Goal: Communication & Community: Participate in discussion

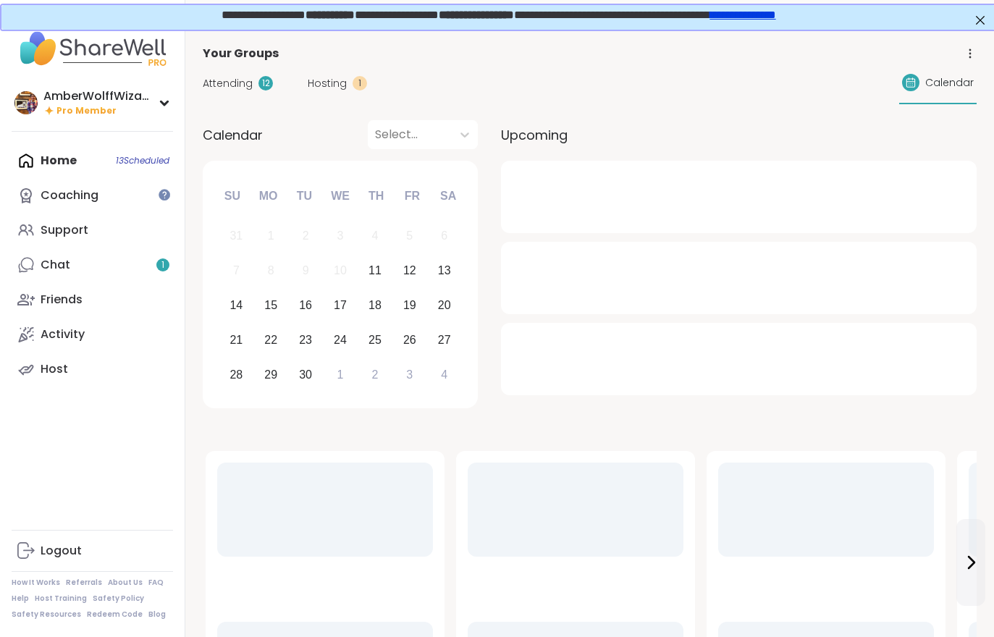
click at [328, 88] on span "Hosting" at bounding box center [327, 83] width 39 height 15
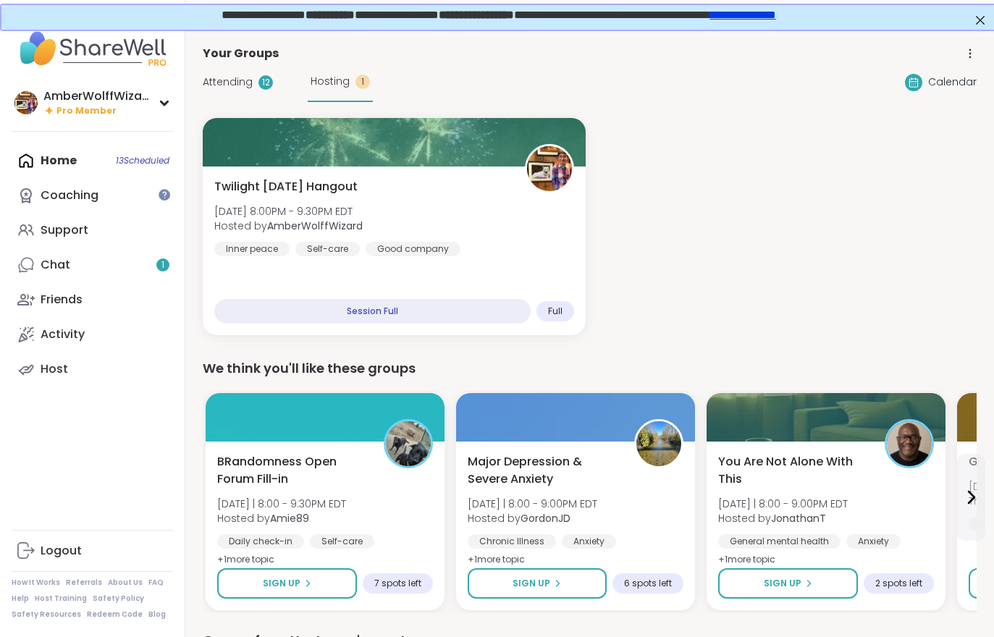
click at [331, 86] on span "Hosting" at bounding box center [329, 81] width 39 height 15
click at [315, 200] on div "Twilight [DATE] Hangout [DATE] 8:00PM - 9:30PM EDT Hosted by AmberWolffWizard I…" at bounding box center [394, 217] width 360 height 78
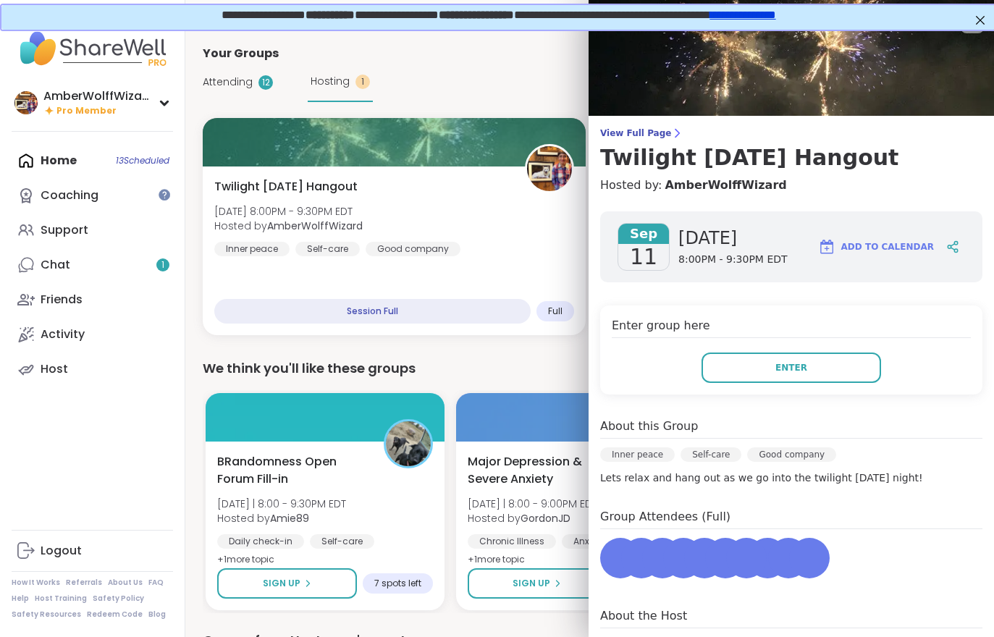
click at [816, 370] on button "Enter" at bounding box center [790, 367] width 179 height 30
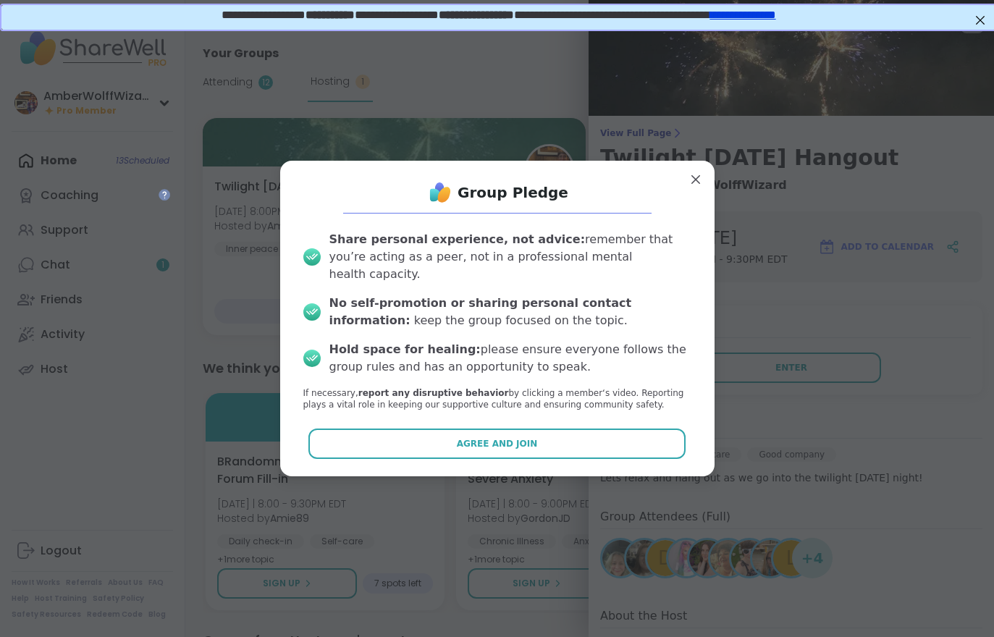
click at [491, 428] on button "Agree and Join" at bounding box center [496, 443] width 377 height 30
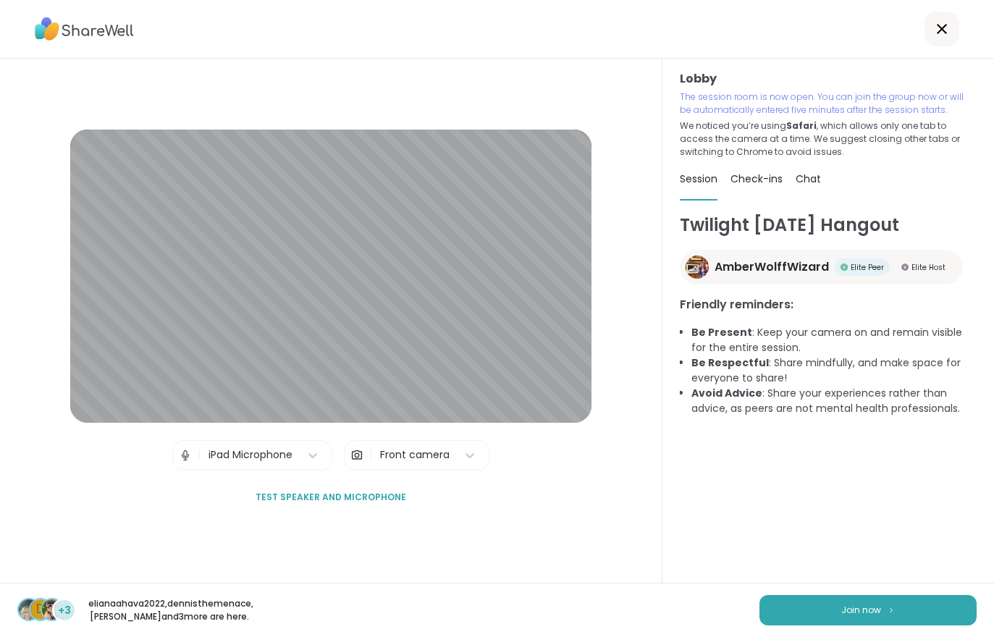
click at [857, 604] on span "Join now" at bounding box center [861, 610] width 40 height 13
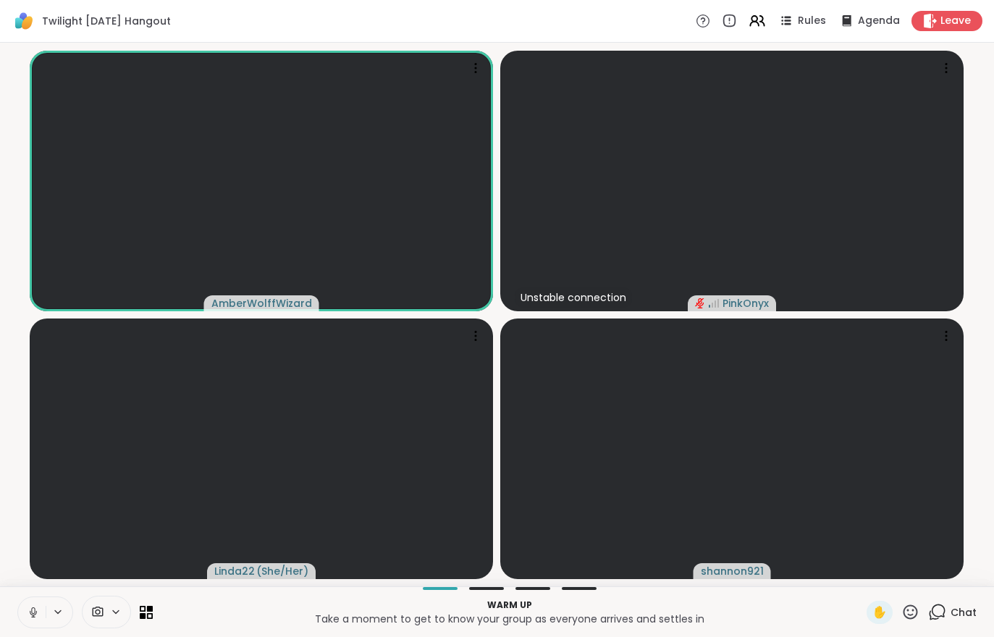
click at [37, 614] on icon at bounding box center [33, 612] width 13 height 13
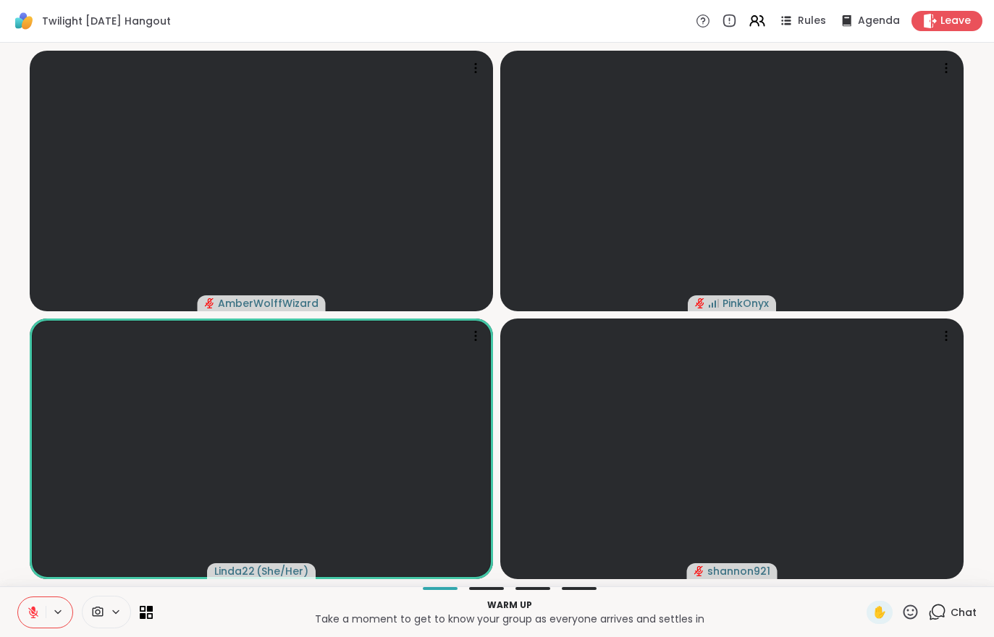
click at [766, 20] on icon at bounding box center [756, 20] width 17 height 17
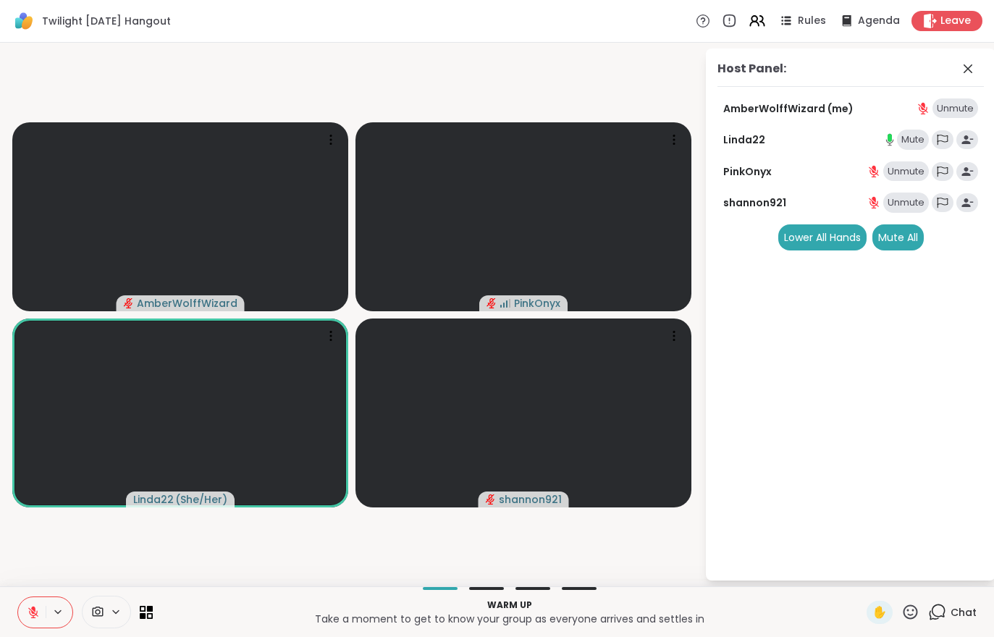
click at [908, 236] on div "Mute All" at bounding box center [897, 237] width 51 height 26
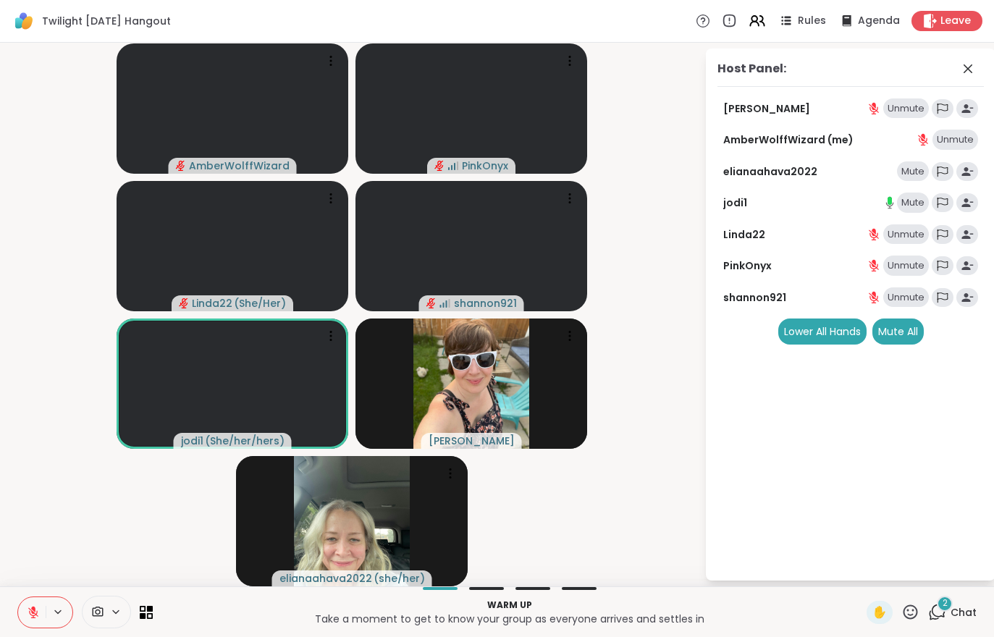
click at [982, 600] on div "Warm up Take a moment to get to know your group as everyone arrives and settles…" at bounding box center [497, 611] width 994 height 51
click at [952, 622] on div "2 Chat" at bounding box center [952, 612] width 48 height 23
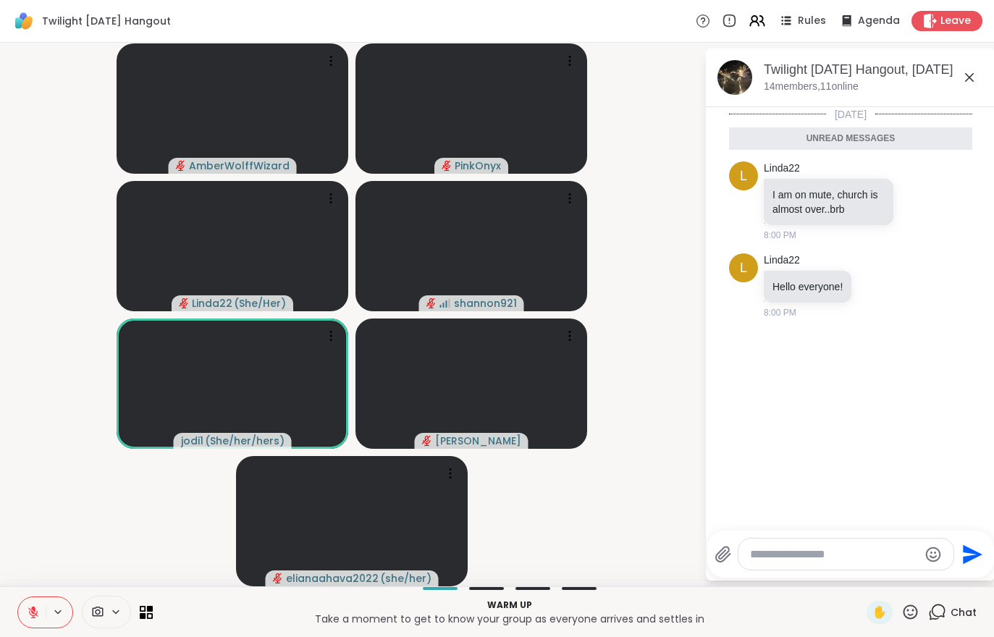
click at [25, 605] on button at bounding box center [32, 612] width 28 height 30
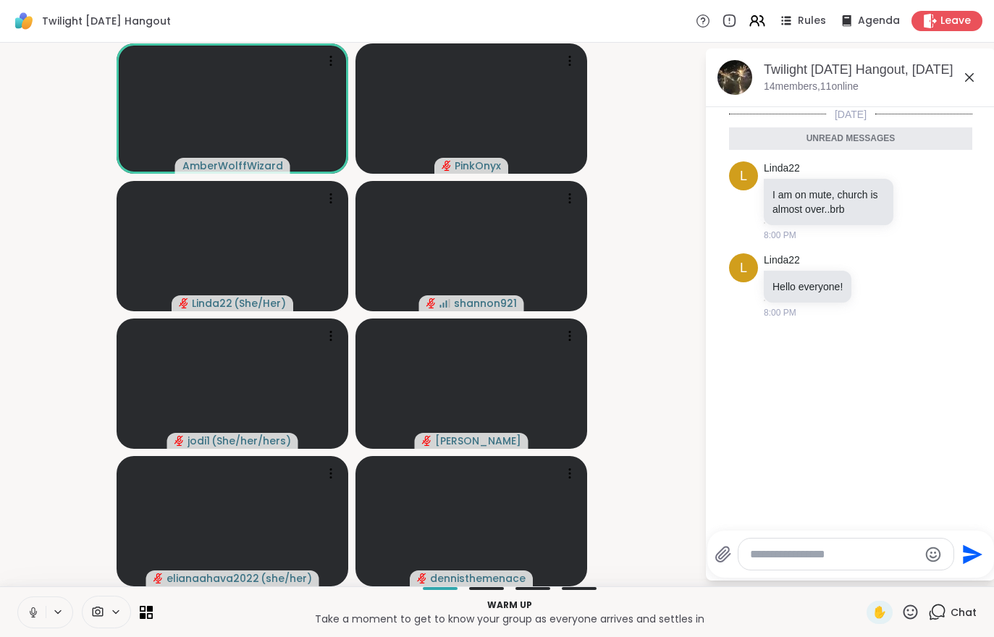
click at [28, 614] on icon at bounding box center [33, 612] width 13 height 13
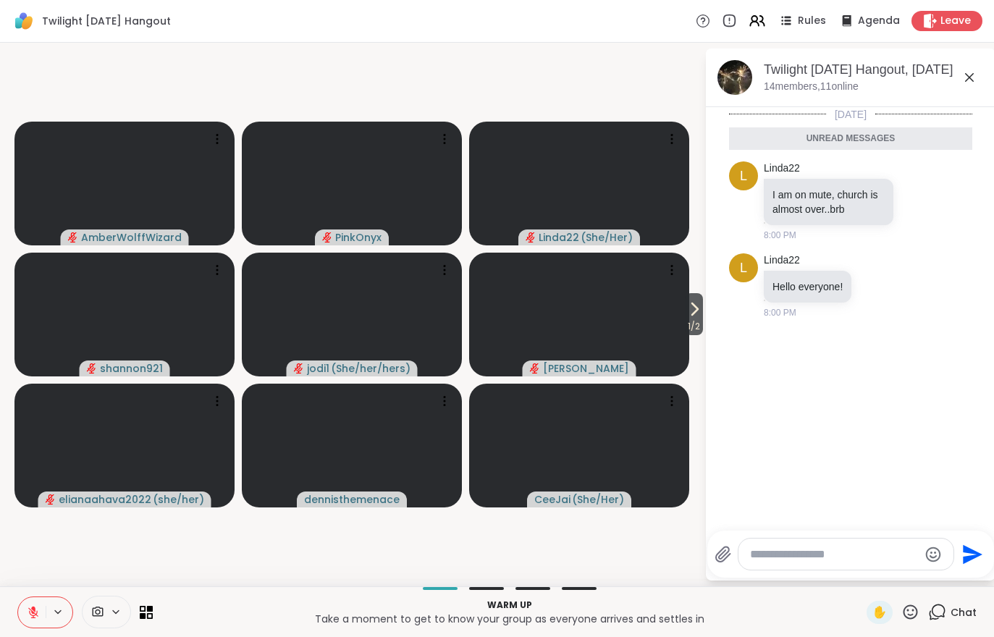
click at [700, 326] on span "1 / 2" at bounding box center [694, 326] width 18 height 17
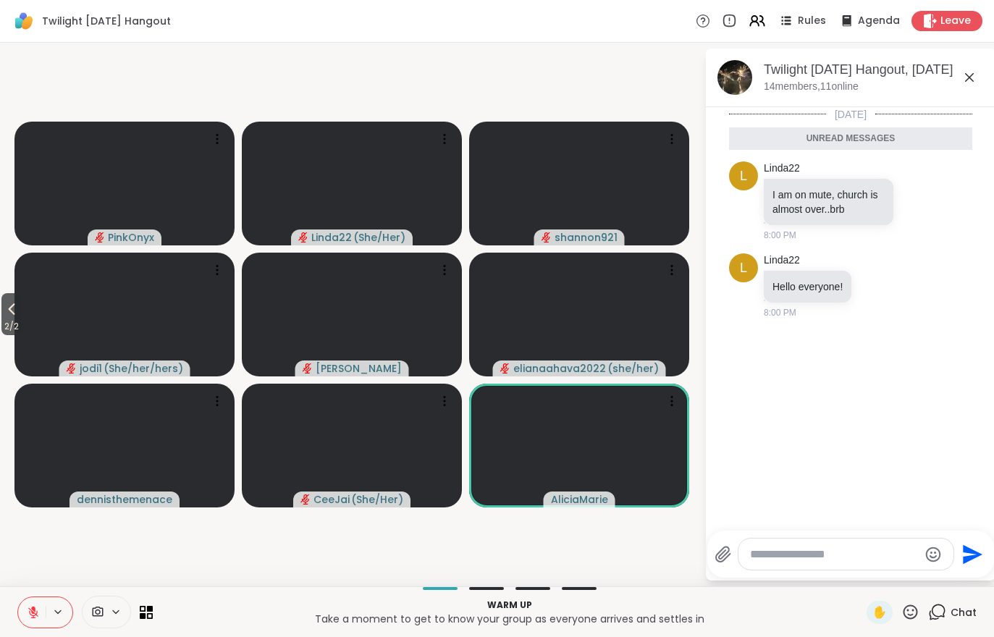
click at [759, 28] on icon at bounding box center [756, 20] width 17 height 17
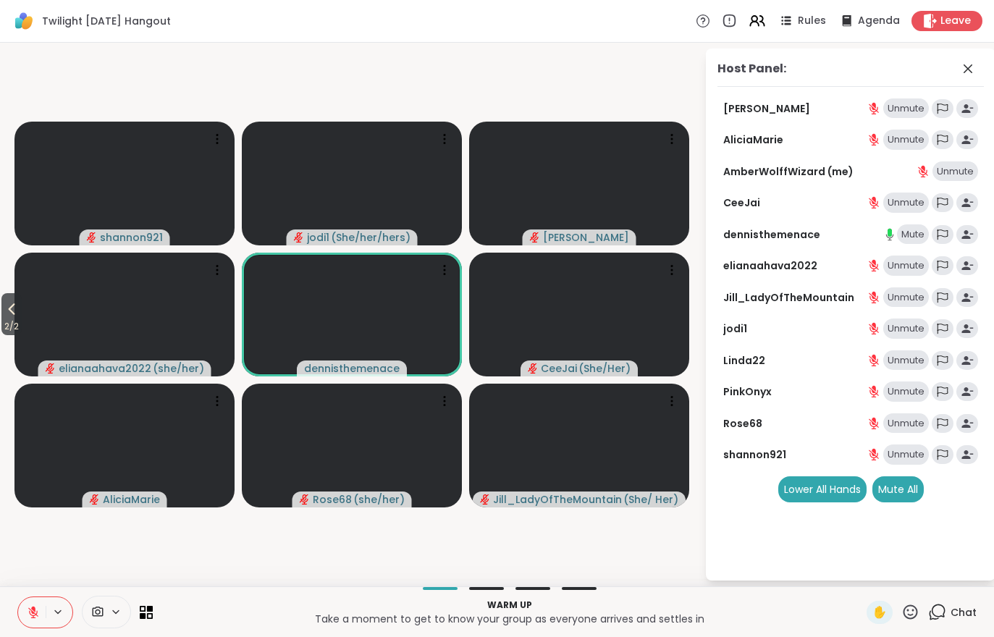
click at [24, 606] on button at bounding box center [32, 612] width 28 height 30
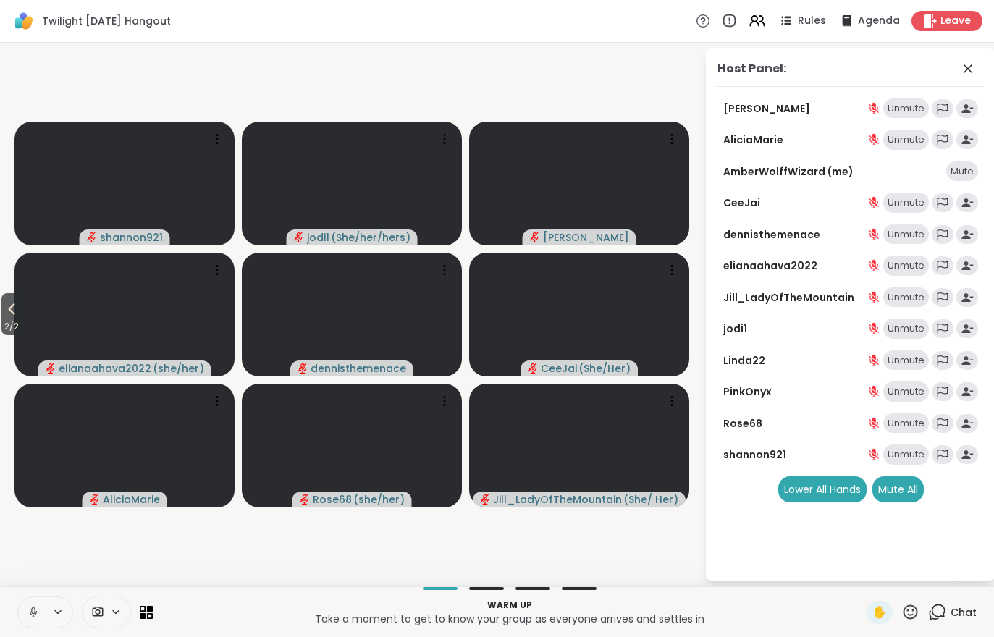
click at [3, 313] on button "2 / 2" at bounding box center [11, 314] width 20 height 42
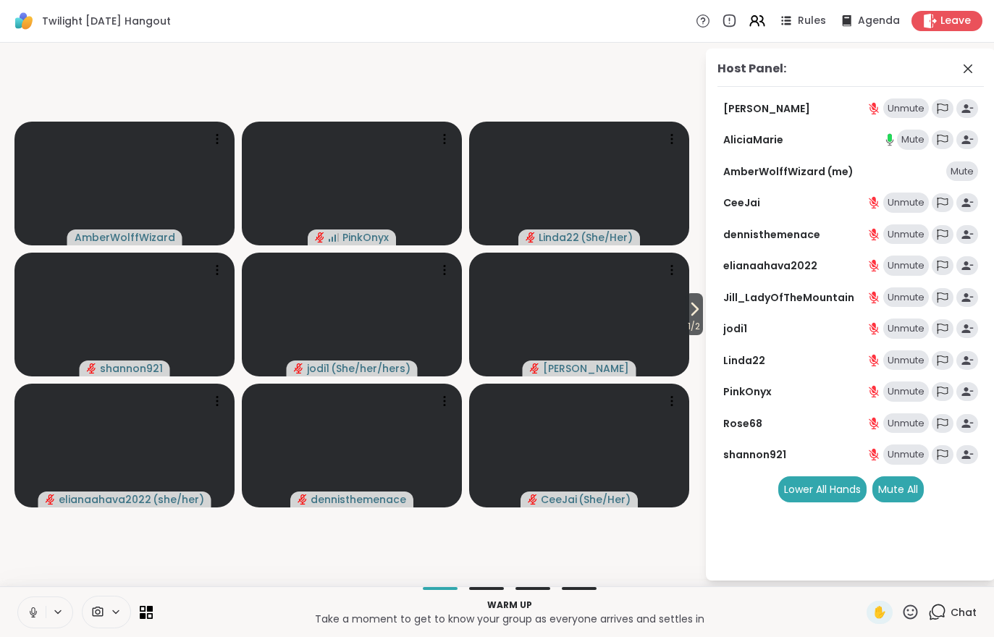
click at [690, 313] on icon at bounding box center [693, 308] width 17 height 17
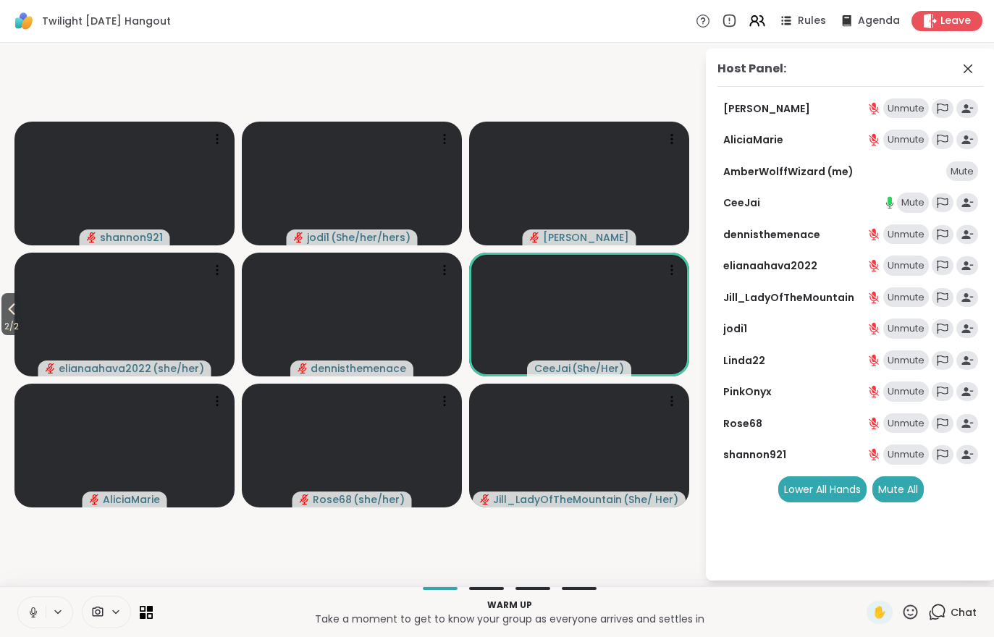
click at [31, 613] on icon at bounding box center [33, 612] width 13 height 13
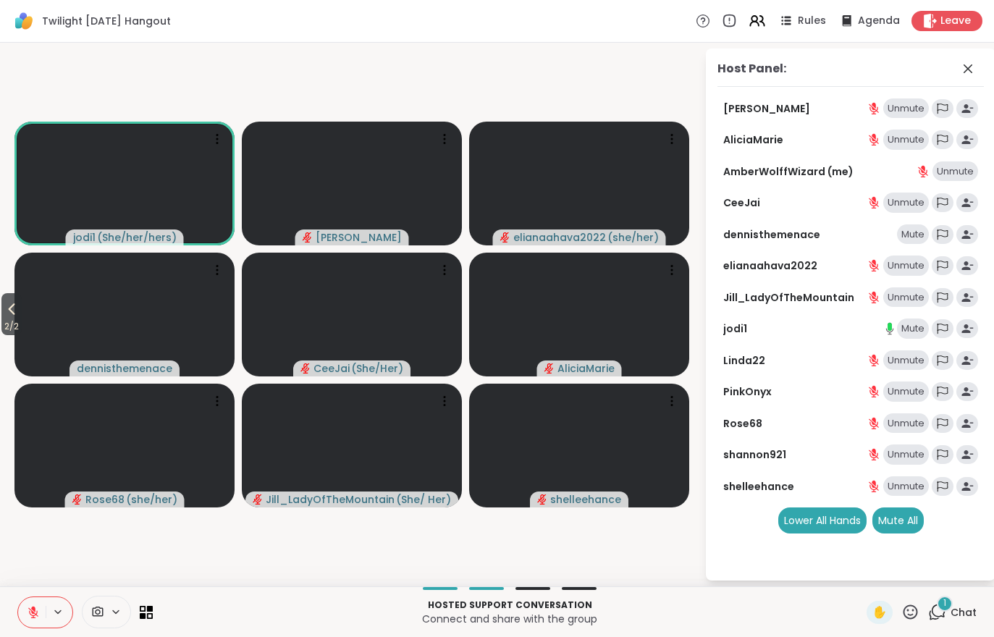
click at [952, 622] on div "1 Chat" at bounding box center [952, 612] width 48 height 23
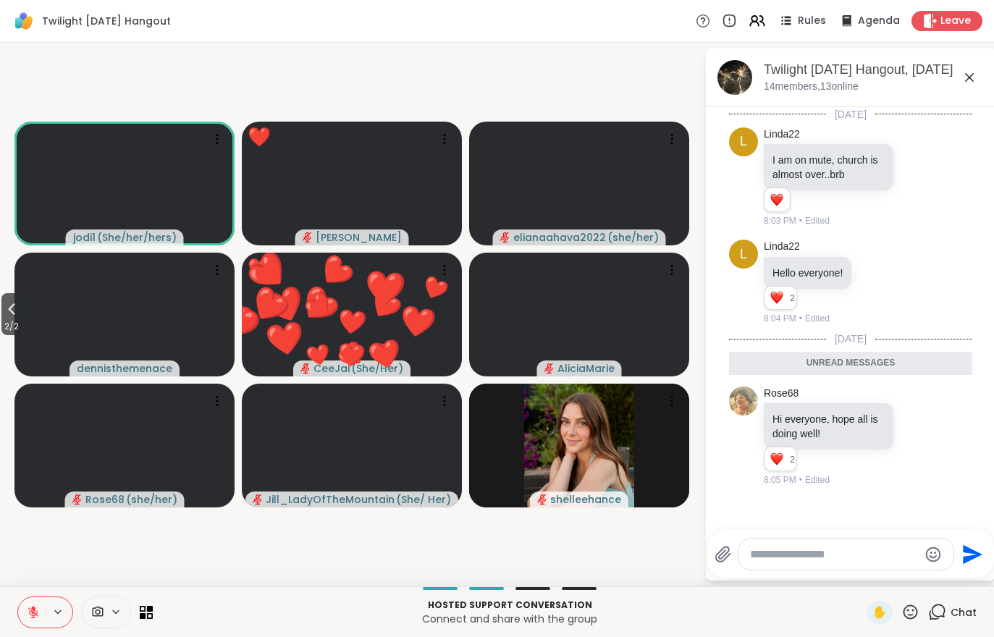
click at [33, 608] on icon at bounding box center [33, 609] width 4 height 6
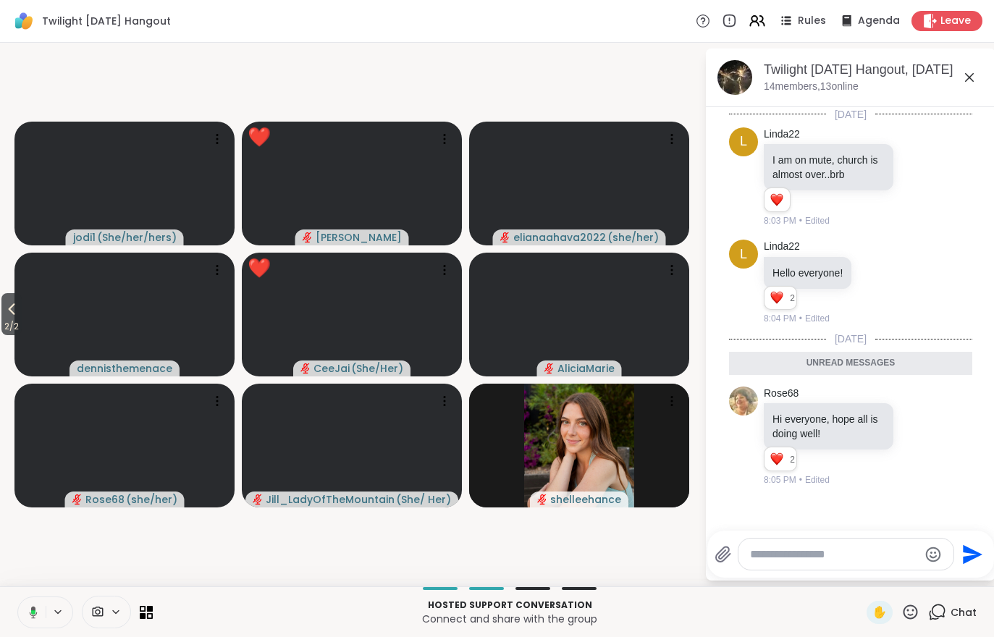
click at [805, 28] on span "Rules" at bounding box center [812, 21] width 28 height 14
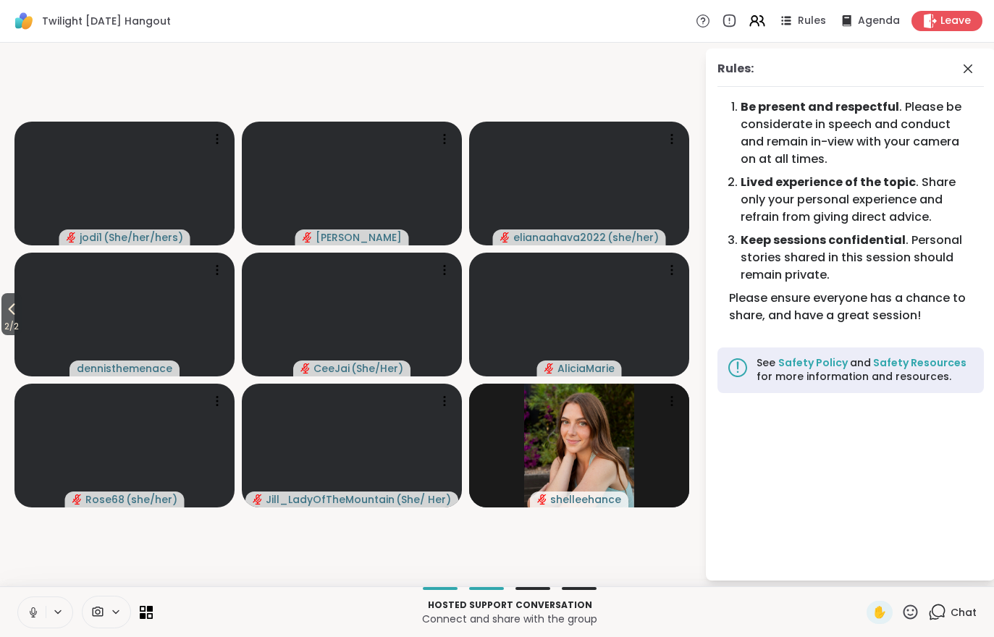
click at [4, 320] on span "2 / 2" at bounding box center [11, 326] width 20 height 17
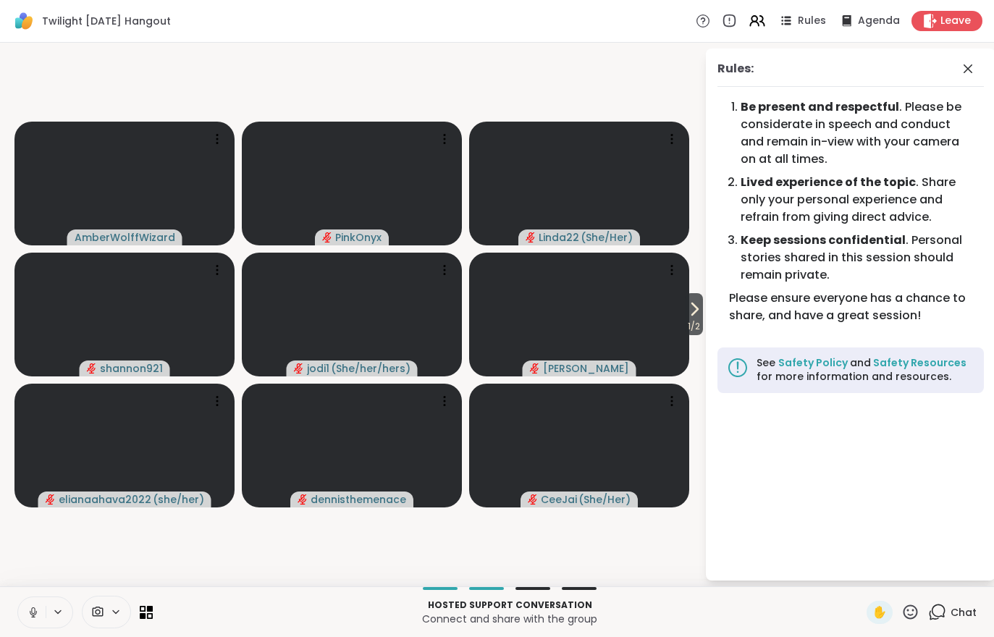
click at [690, 313] on icon at bounding box center [693, 308] width 17 height 17
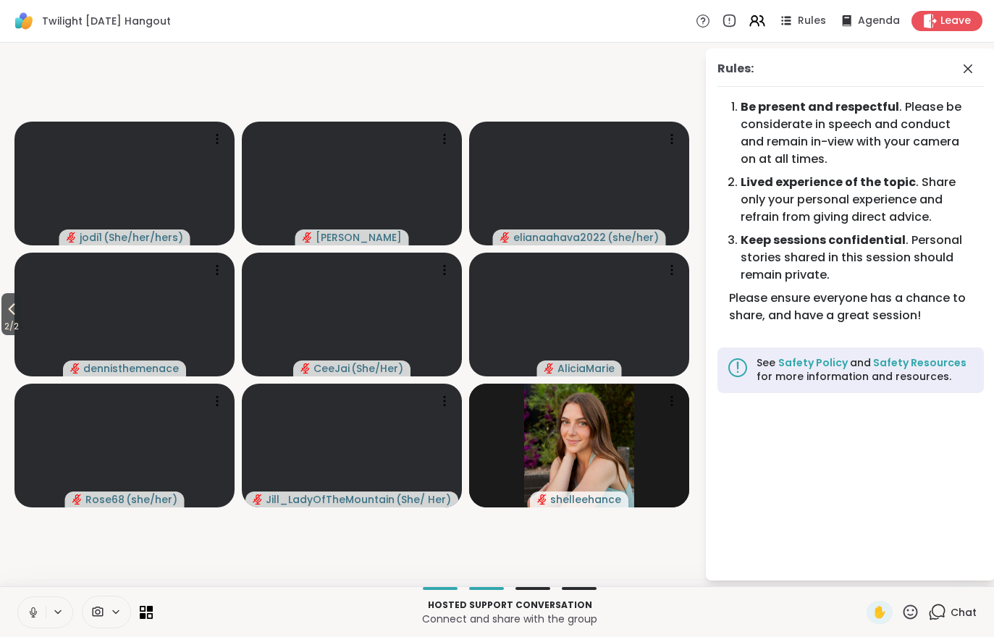
click at [952, 602] on div "Chat" at bounding box center [952, 612] width 48 height 23
click at [952, 601] on div "Chat" at bounding box center [952, 612] width 48 height 23
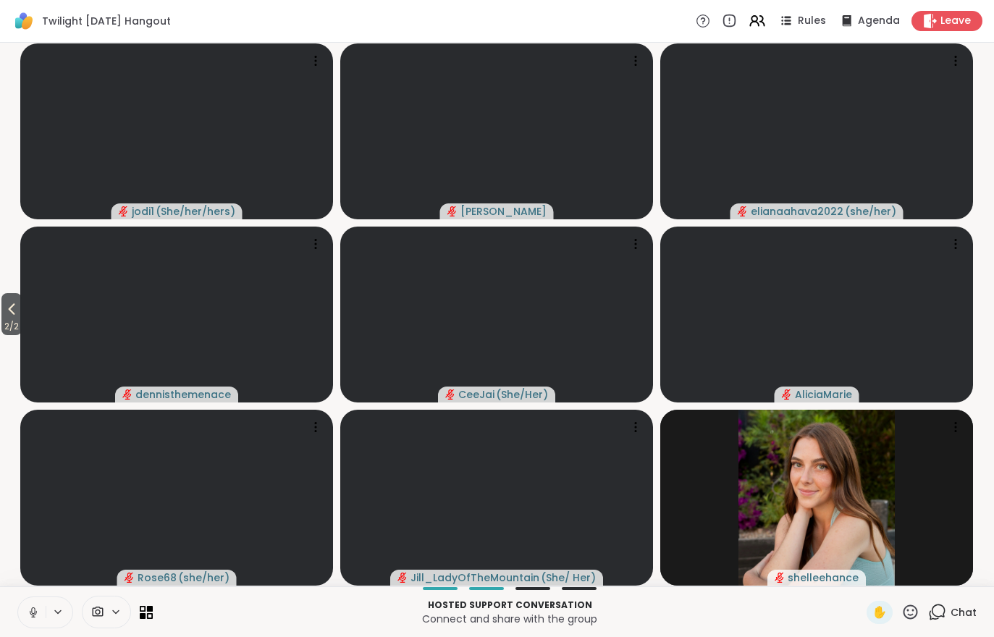
click at [952, 623] on div "Chat" at bounding box center [952, 612] width 48 height 23
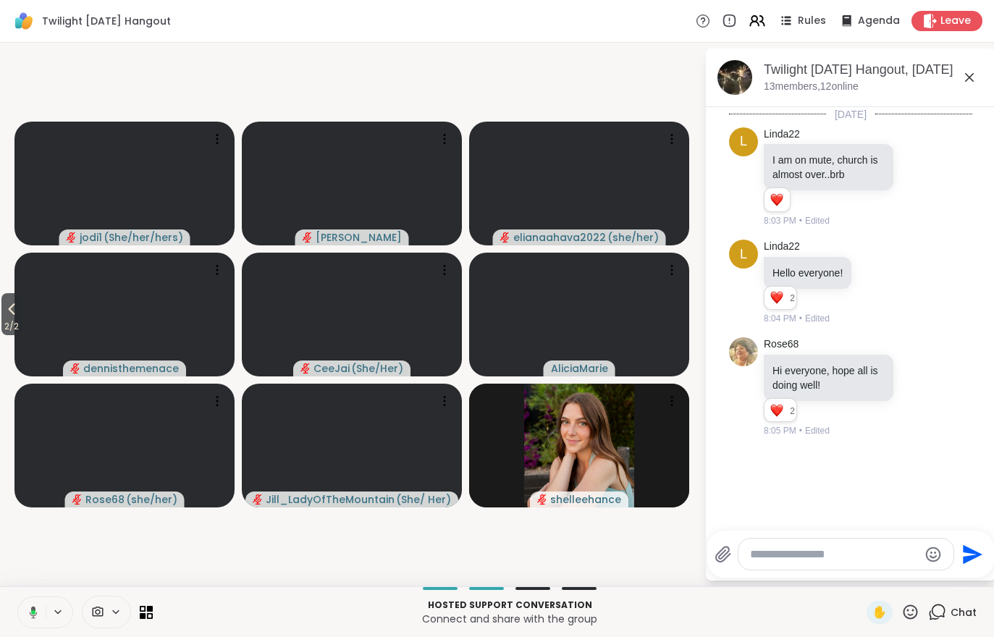
click at [10, 319] on span "2 / 2" at bounding box center [11, 326] width 20 height 17
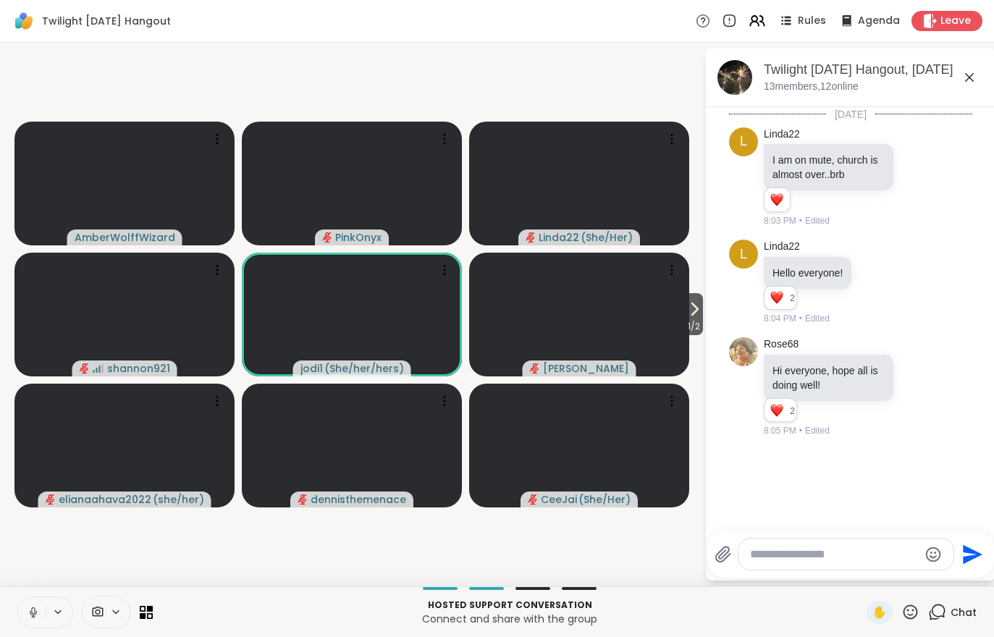
click at [693, 307] on icon at bounding box center [695, 309] width 6 height 12
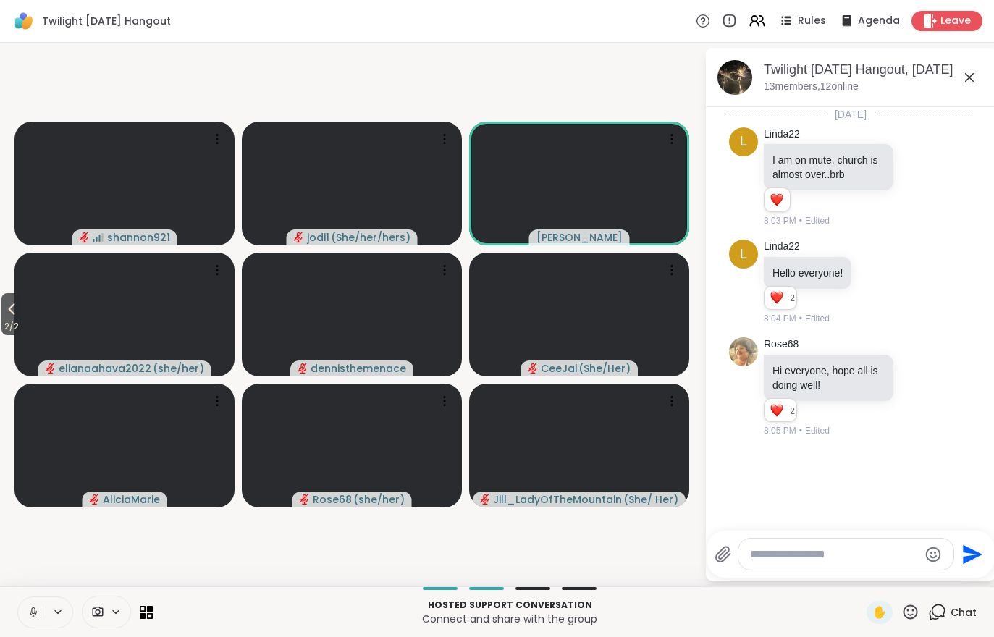
click at [9, 308] on icon at bounding box center [11, 308] width 17 height 17
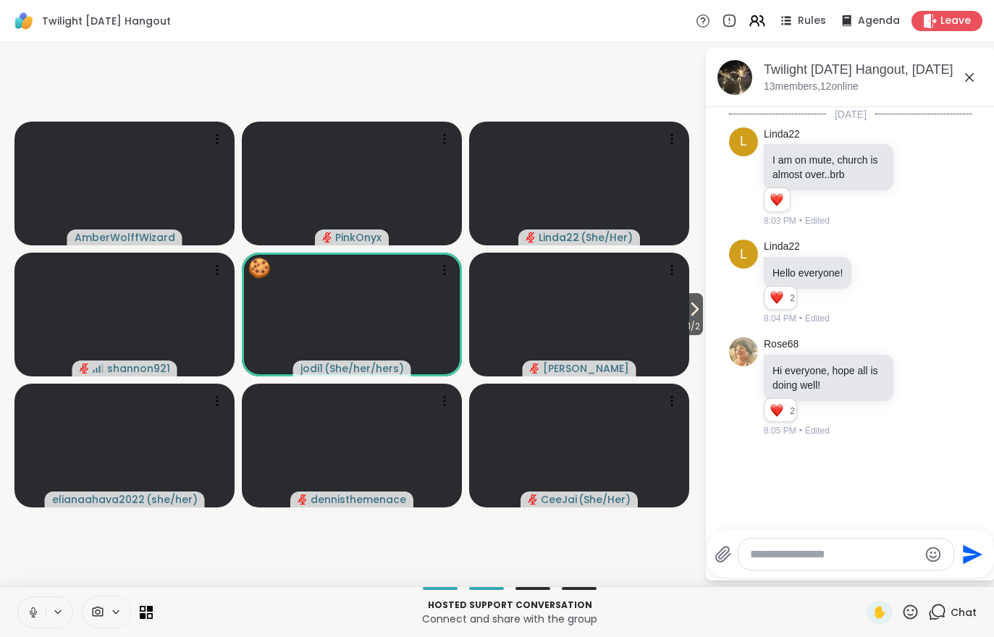
click at [969, 622] on div "Chat" at bounding box center [952, 612] width 48 height 23
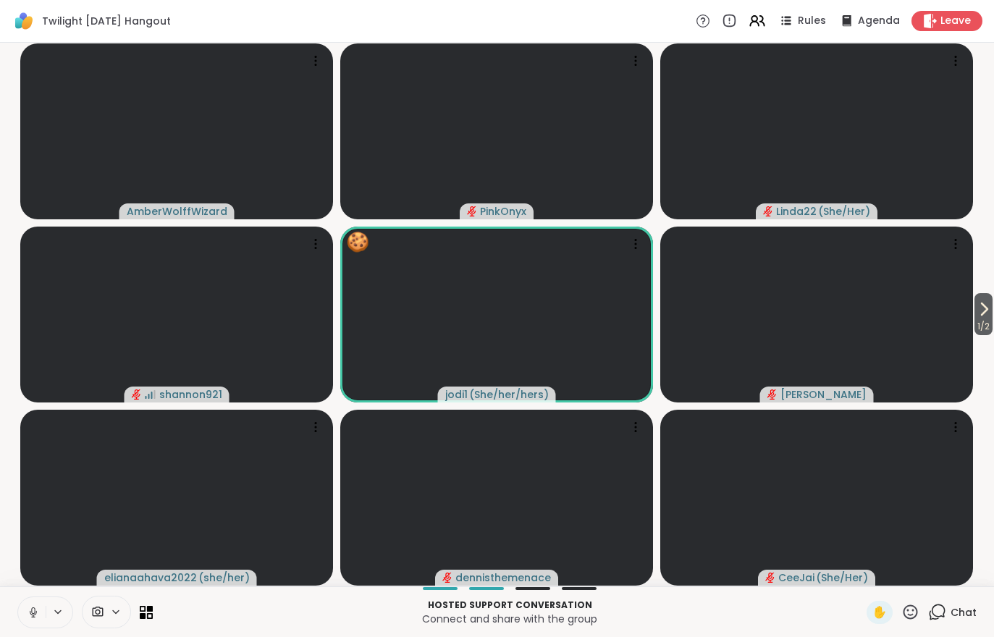
click at [973, 619] on div "Chat" at bounding box center [952, 612] width 48 height 23
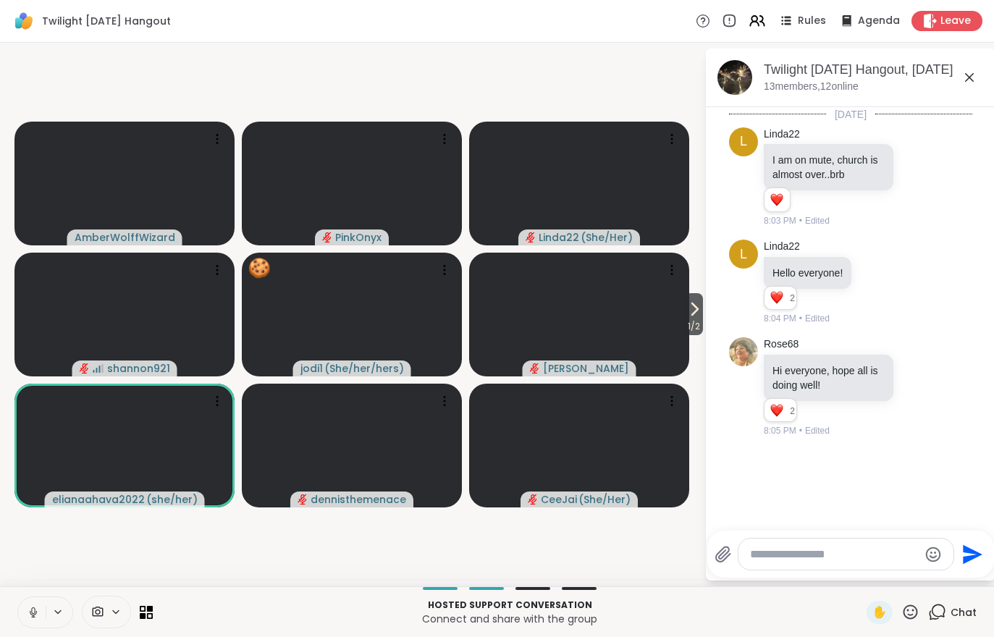
click at [910, 620] on icon at bounding box center [910, 612] width 18 height 18
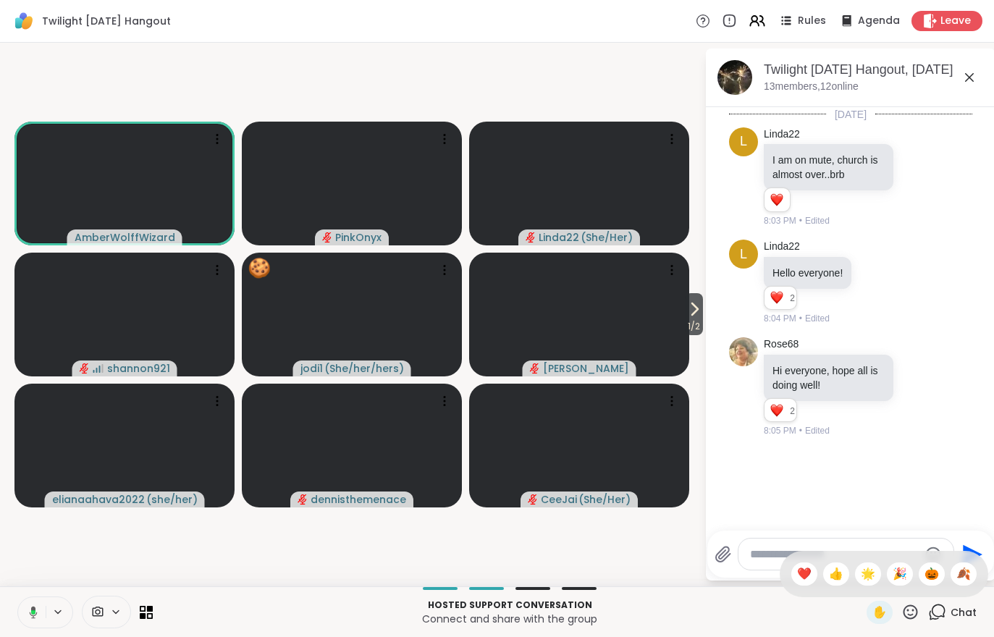
click at [685, 323] on span "1 / 2" at bounding box center [694, 326] width 18 height 17
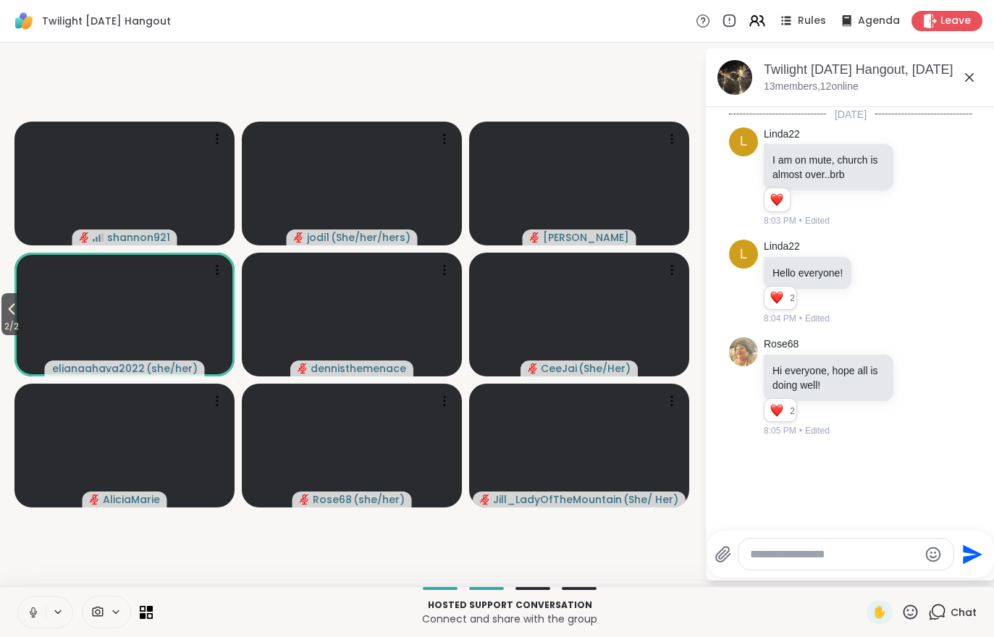
click at [905, 617] on icon at bounding box center [910, 612] width 18 height 18
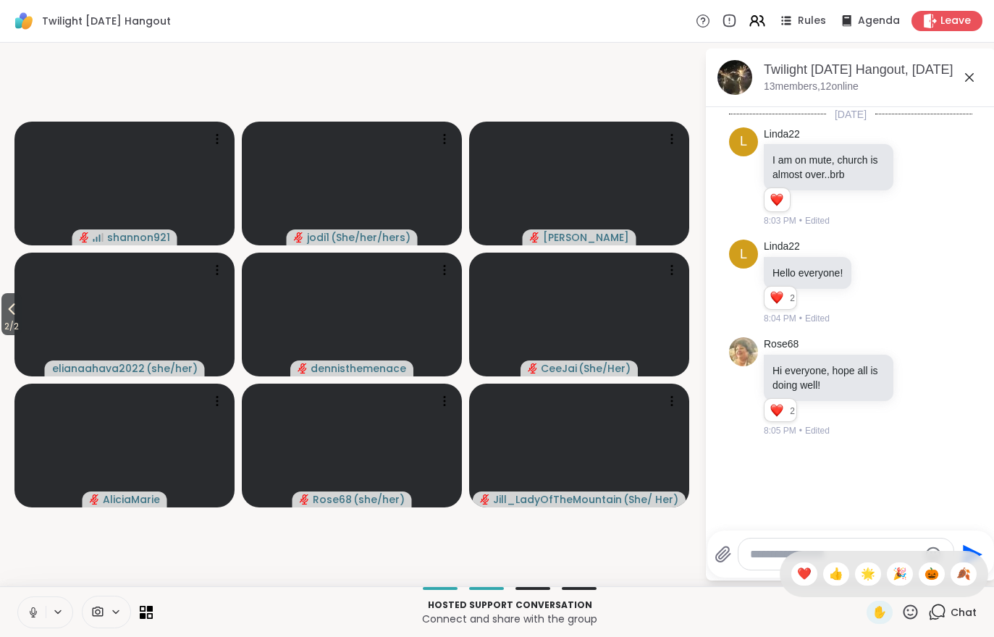
click at [931, 579] on span "🎃" at bounding box center [931, 573] width 14 height 17
click at [905, 619] on icon at bounding box center [910, 612] width 18 height 18
click at [967, 573] on span "🍂" at bounding box center [963, 573] width 14 height 17
click at [22, 301] on button "2 / 2" at bounding box center [11, 314] width 20 height 42
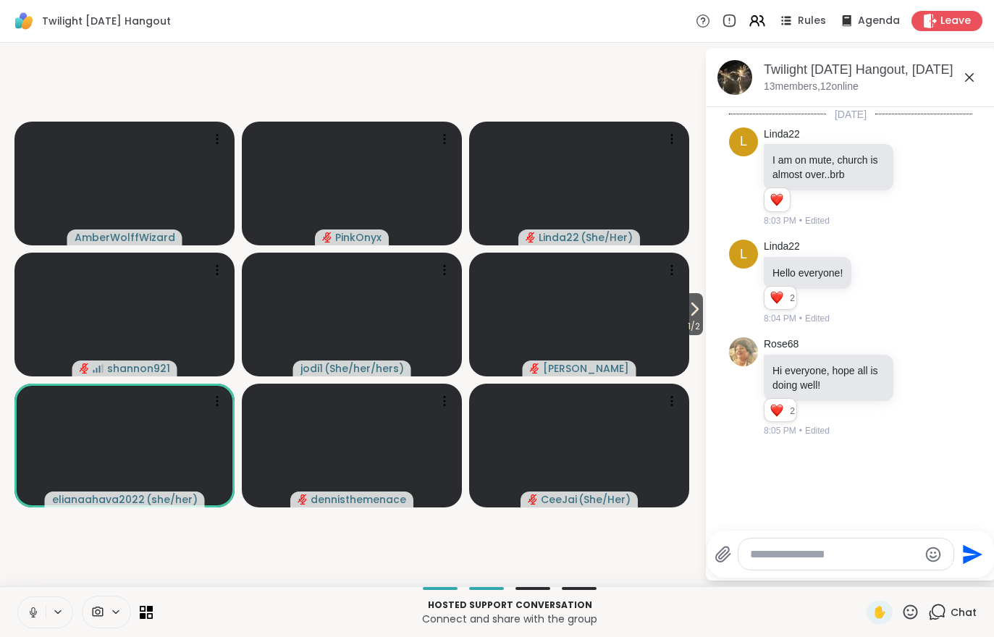
click at [694, 313] on icon at bounding box center [693, 308] width 17 height 17
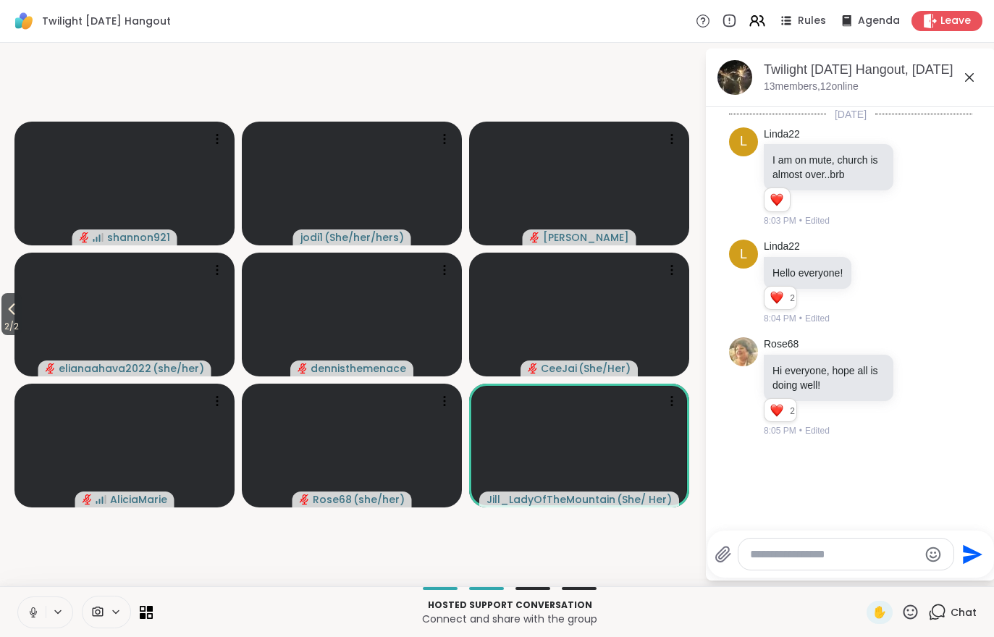
click at [901, 590] on div "Hosted support conversation Connect and share with the group ✋ Chat" at bounding box center [497, 611] width 994 height 51
click at [913, 614] on icon at bounding box center [910, 611] width 14 height 14
click at [928, 576] on span "🎃" at bounding box center [931, 573] width 14 height 17
click at [14, 318] on icon at bounding box center [11, 308] width 17 height 17
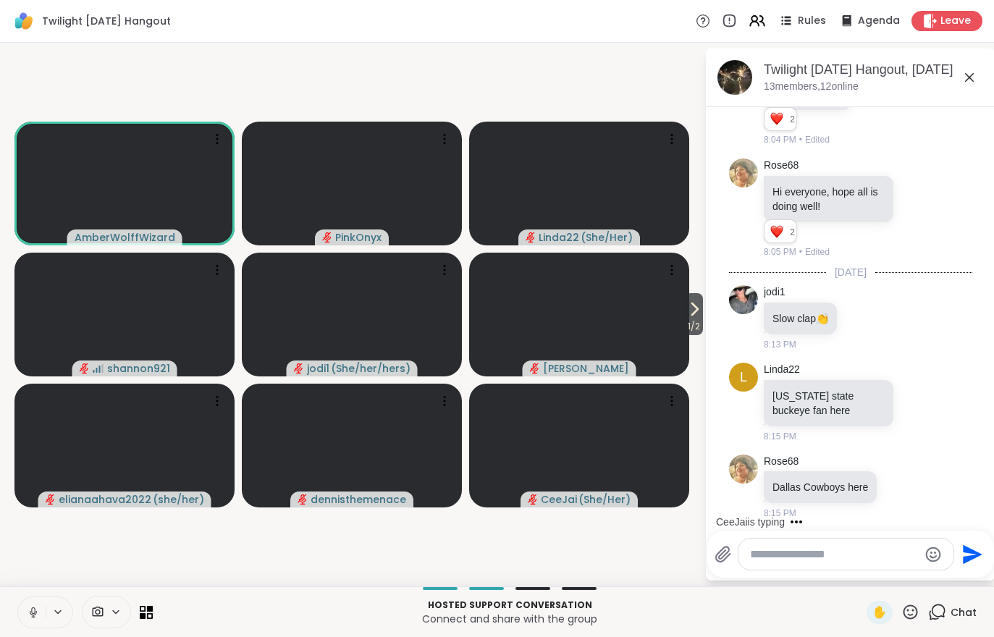
scroll to position [255, 0]
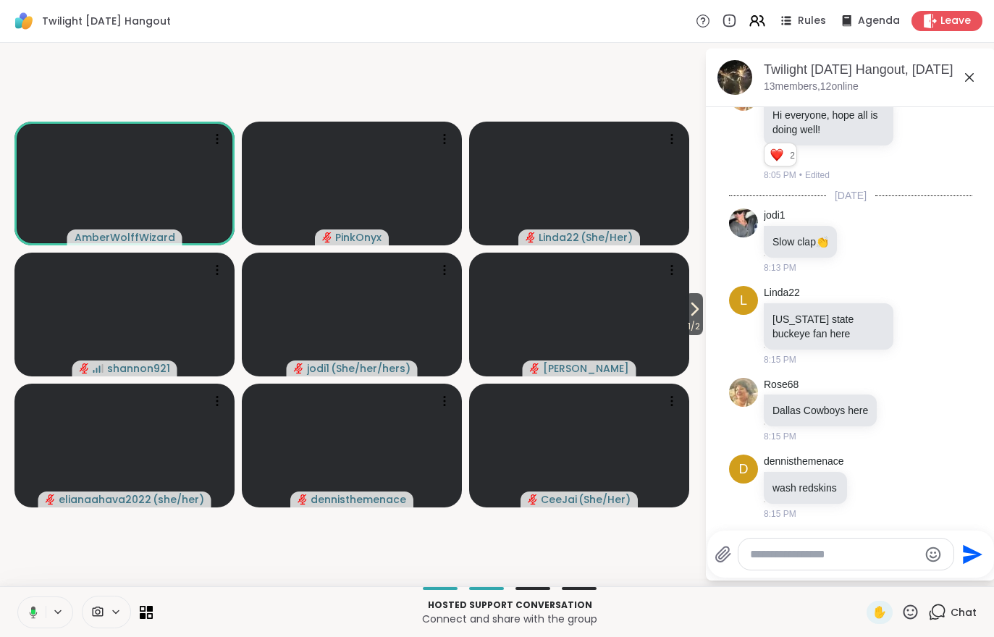
click at [685, 314] on icon at bounding box center [693, 308] width 17 height 17
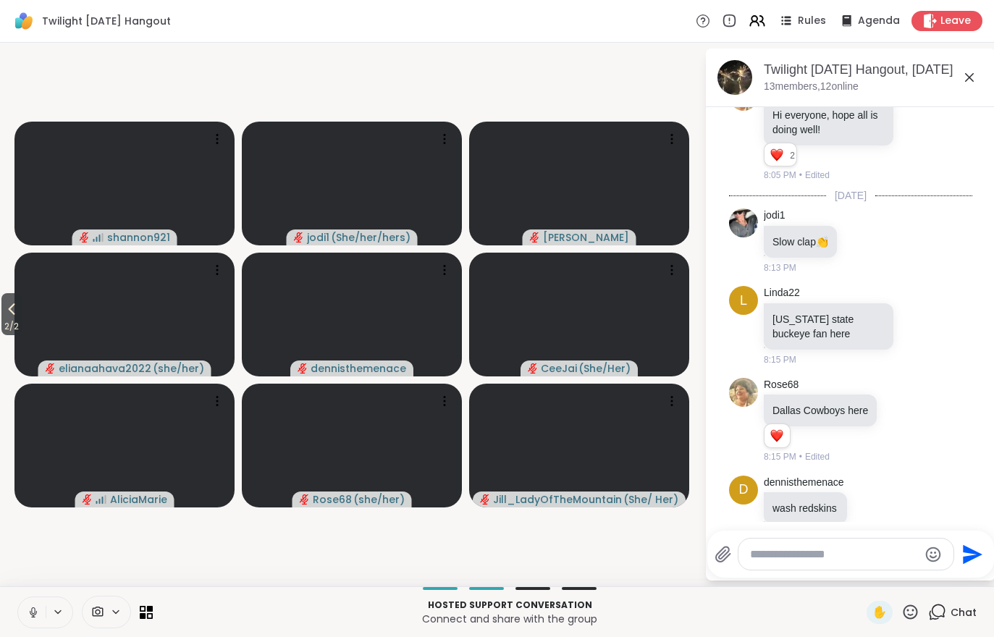
scroll to position [296, 0]
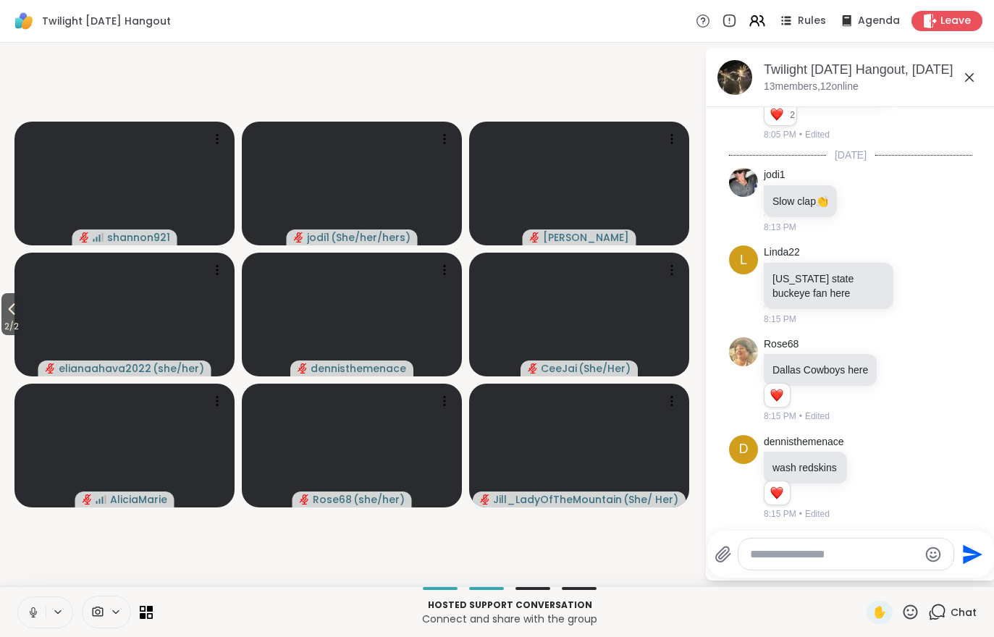
click at [9, 323] on span "2 / 2" at bounding box center [11, 326] width 20 height 17
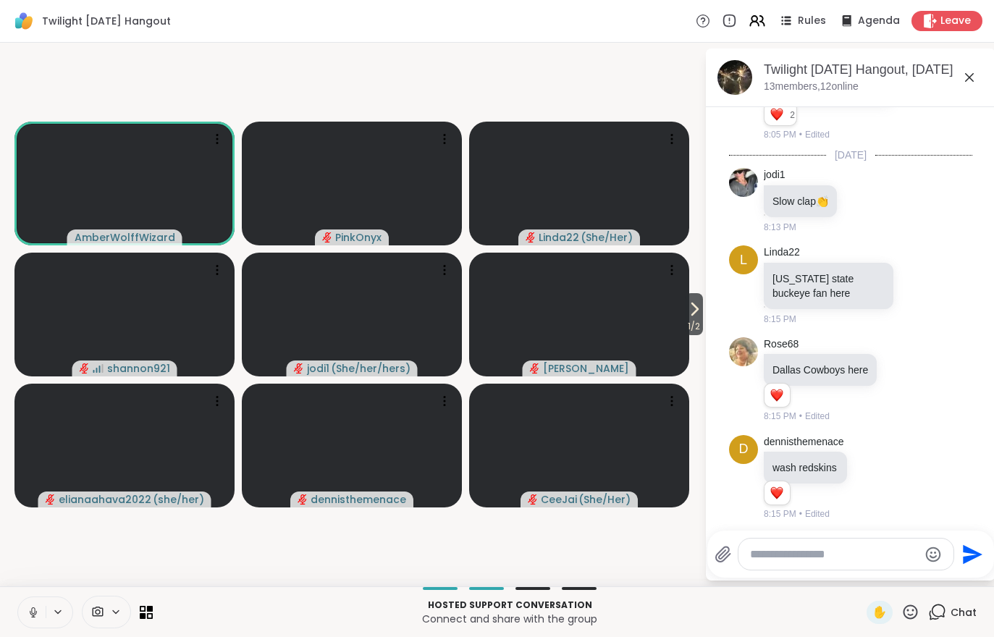
click at [111, 605] on div at bounding box center [106, 612] width 49 height 33
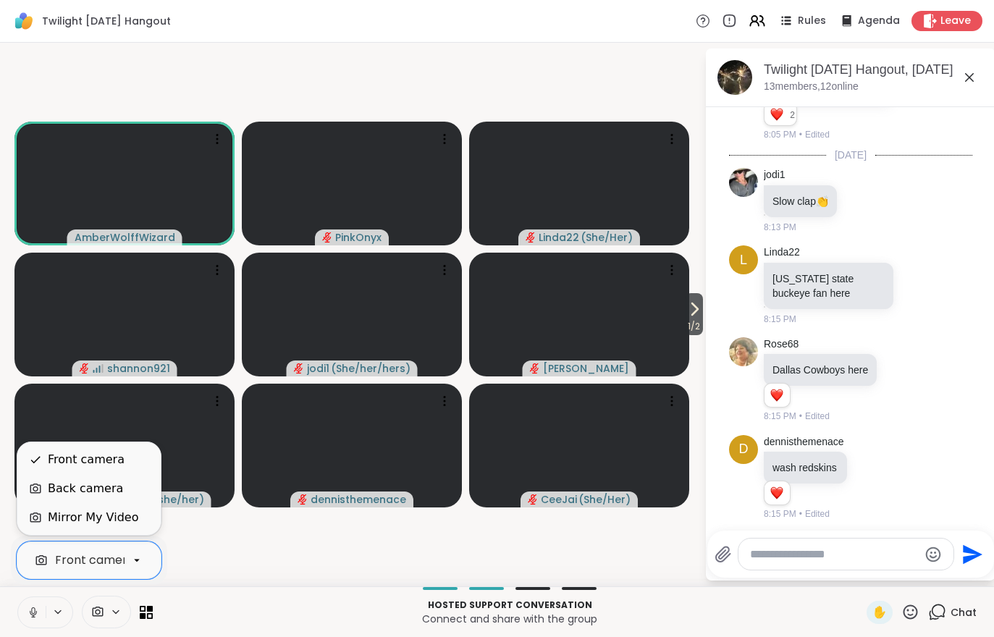
click at [73, 515] on div "Mirror My Video" at bounding box center [93, 517] width 90 height 17
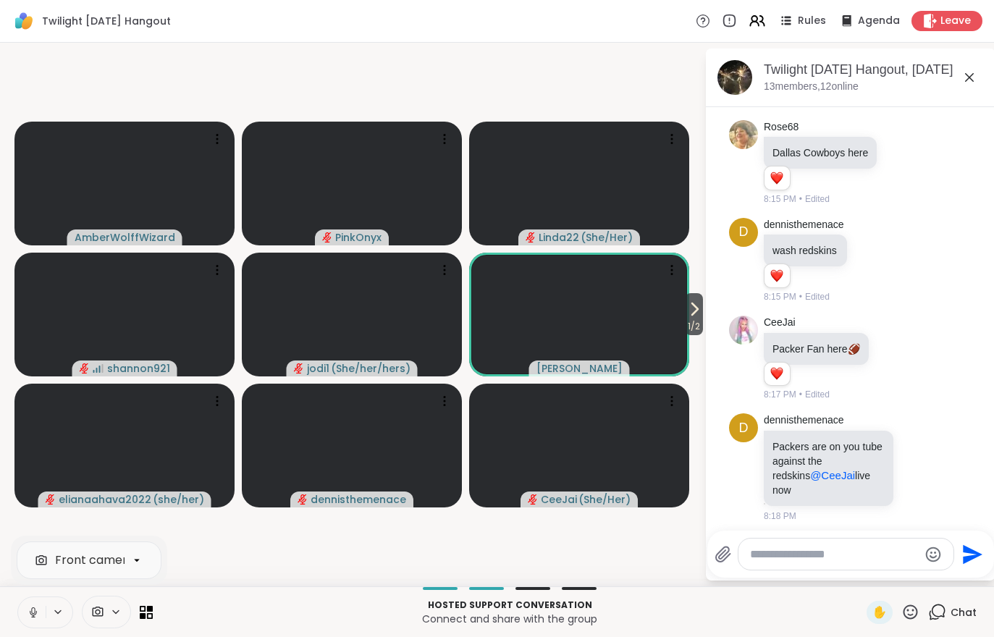
scroll to position [590, 0]
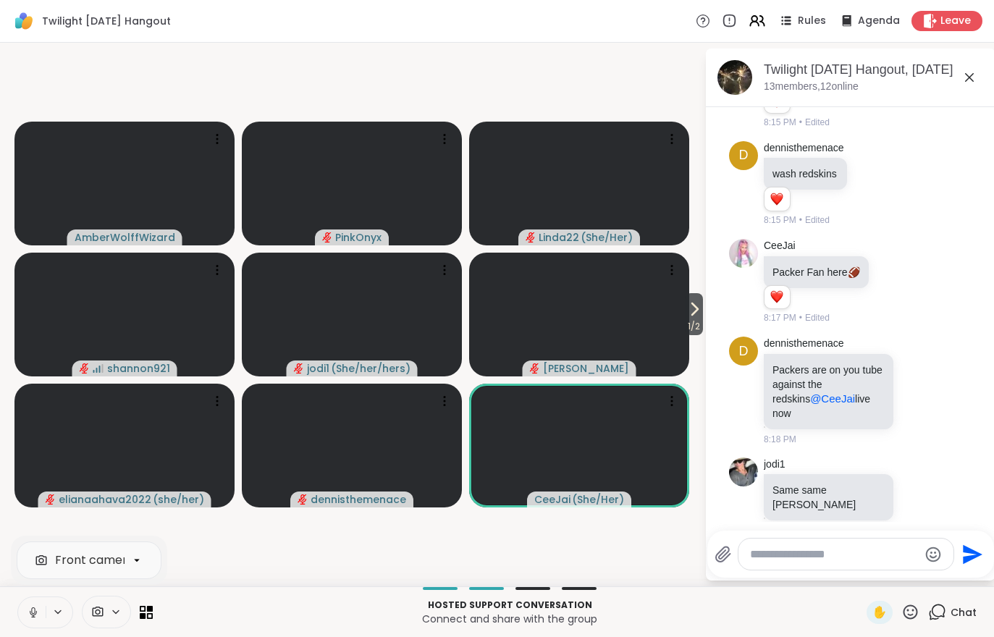
click at [693, 310] on icon at bounding box center [695, 309] width 6 height 12
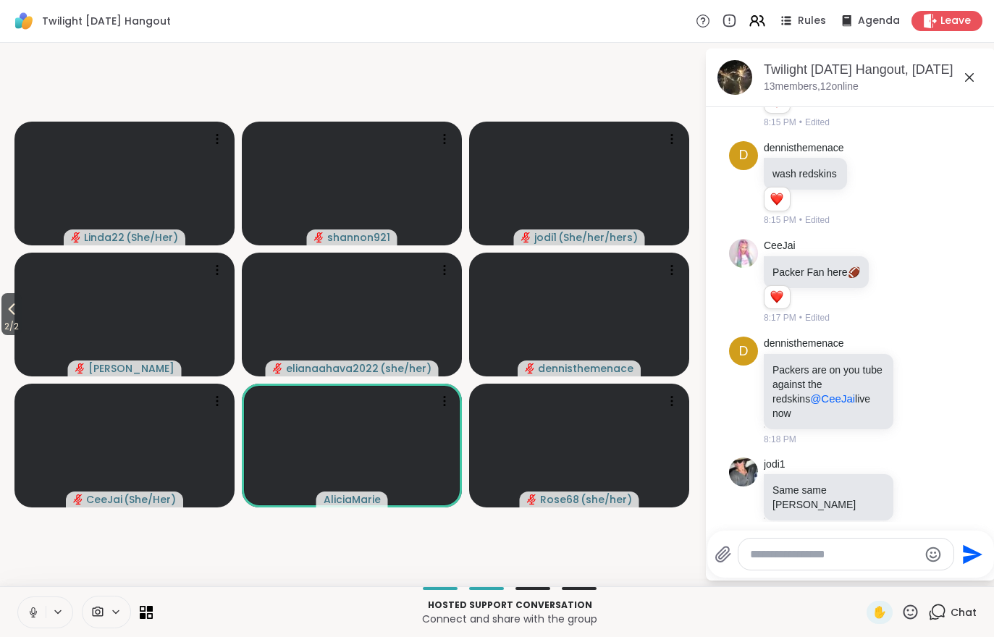
click at [7, 305] on icon at bounding box center [11, 308] width 17 height 17
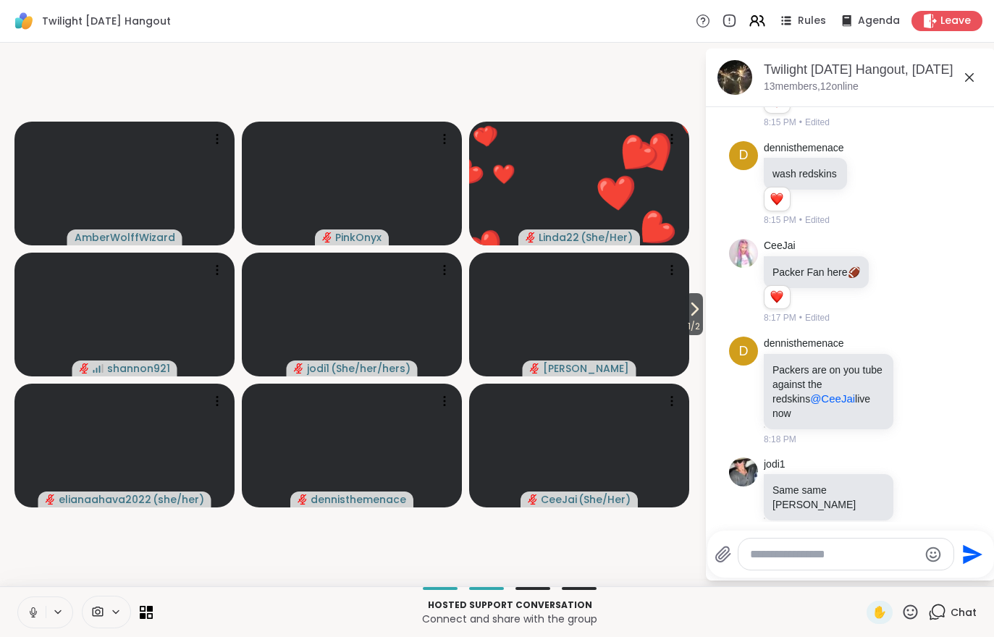
click at [693, 322] on span "1 / 2" at bounding box center [694, 326] width 18 height 17
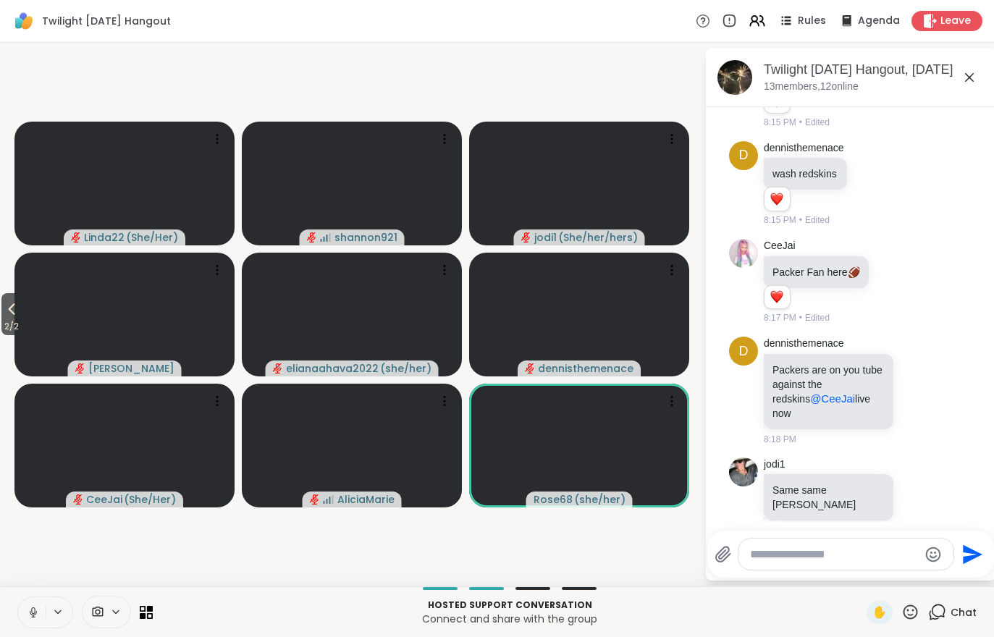
click at [5, 321] on span "2 / 2" at bounding box center [11, 326] width 20 height 17
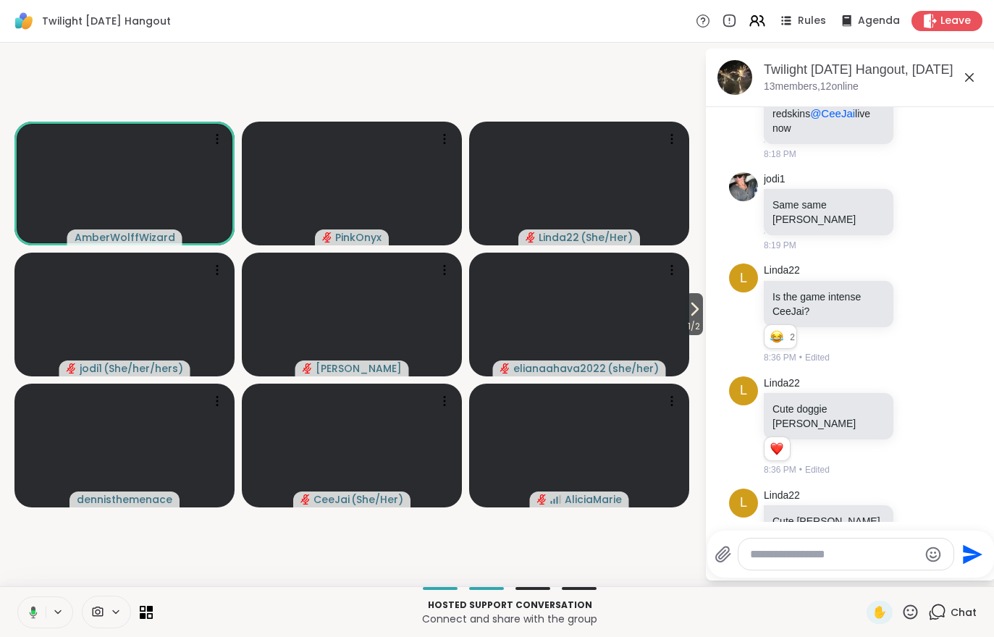
scroll to position [876, 0]
click at [675, 321] on video at bounding box center [579, 315] width 220 height 124
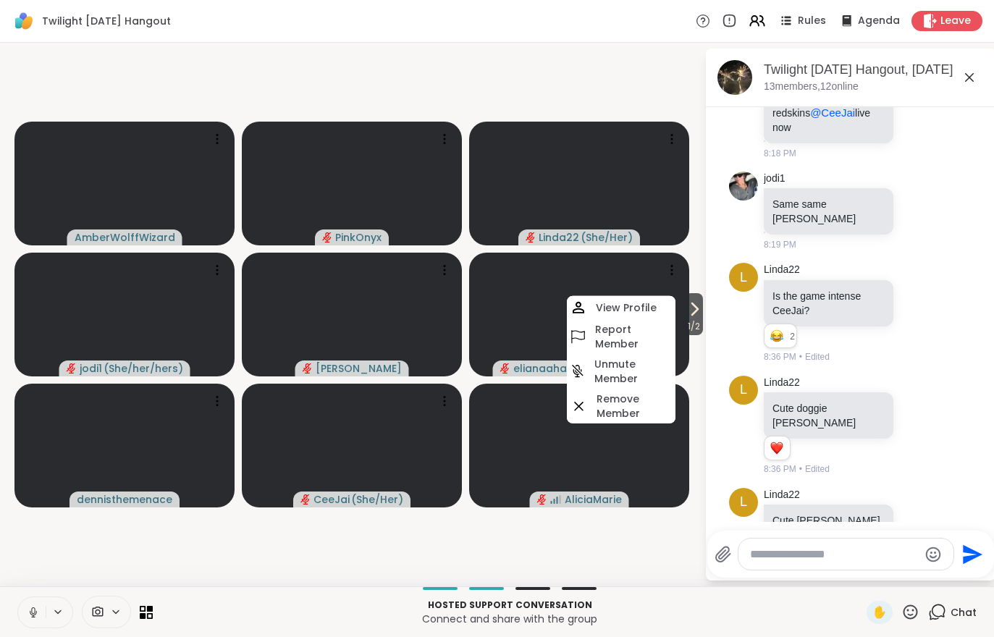
click at [601, 589] on div at bounding box center [509, 588] width 696 height 3
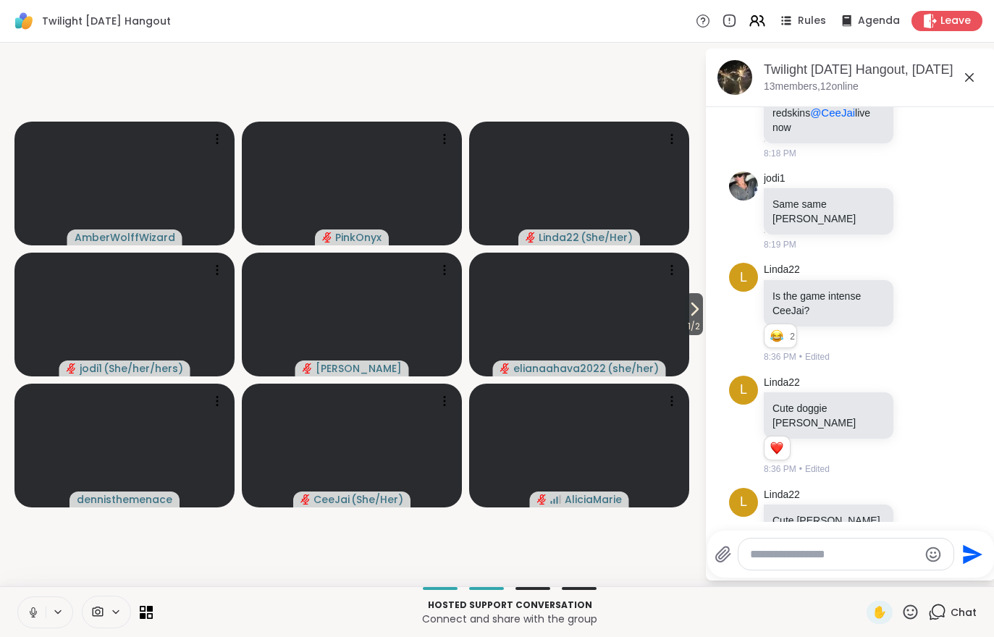
click at [687, 304] on icon at bounding box center [693, 308] width 17 height 17
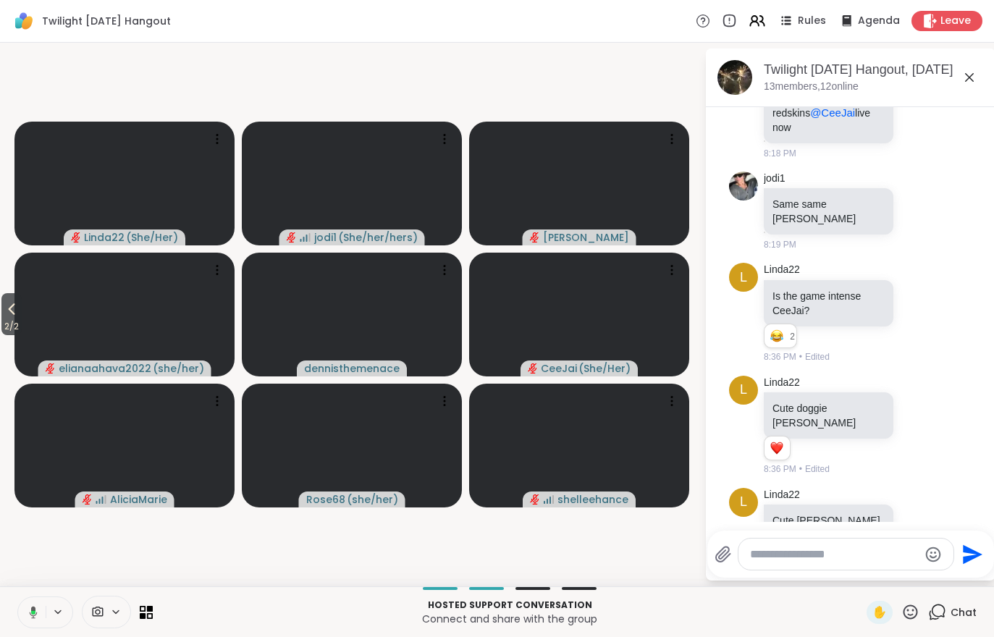
click at [5, 327] on span "2 / 2" at bounding box center [11, 326] width 20 height 17
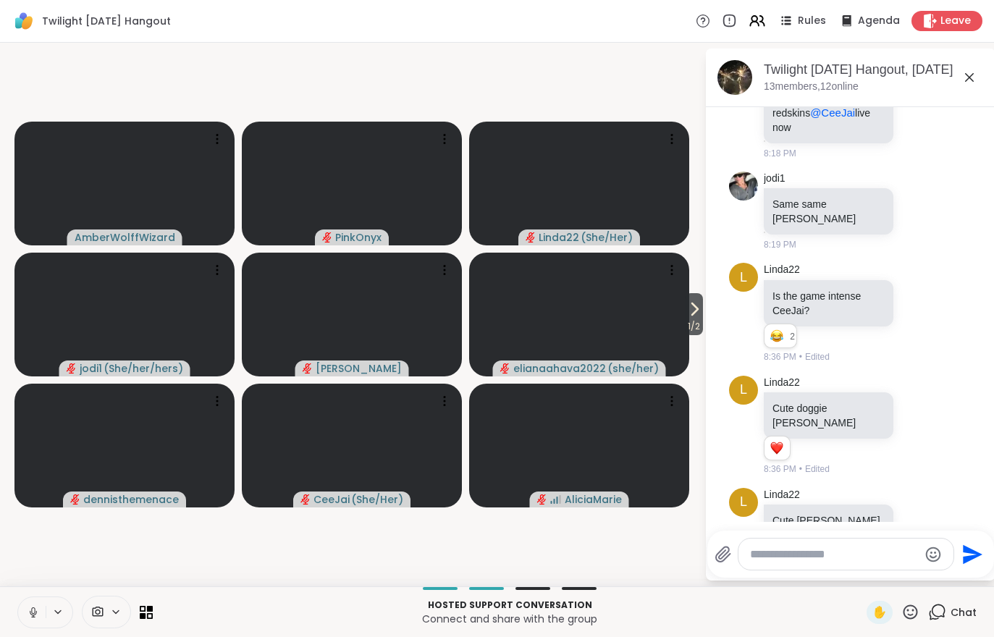
click at [692, 312] on icon at bounding box center [695, 309] width 6 height 12
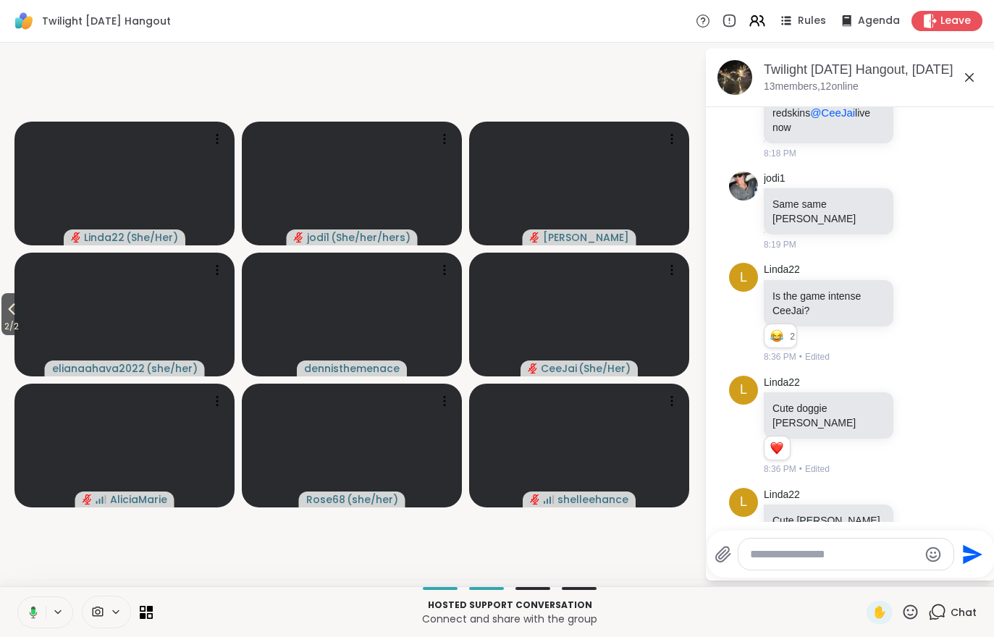
click at [10, 316] on icon at bounding box center [11, 308] width 17 height 17
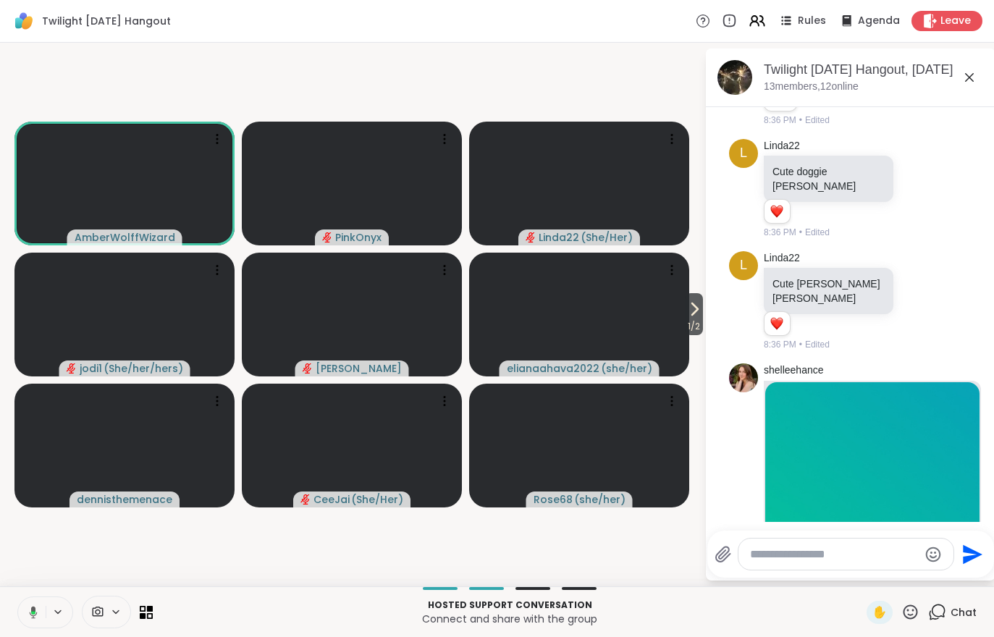
scroll to position [1250, 0]
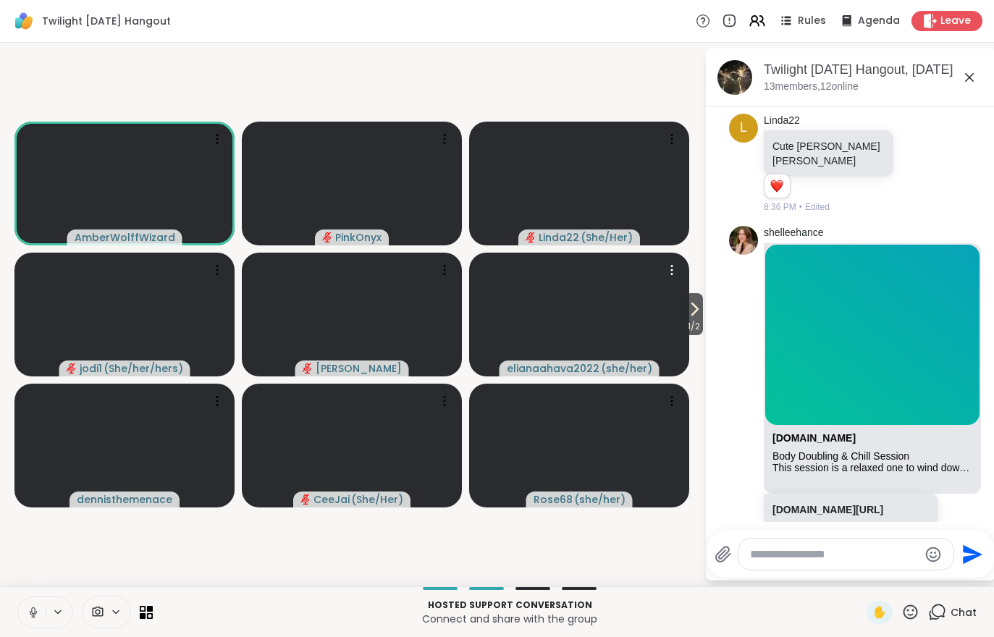
click at [674, 322] on video at bounding box center [579, 315] width 220 height 124
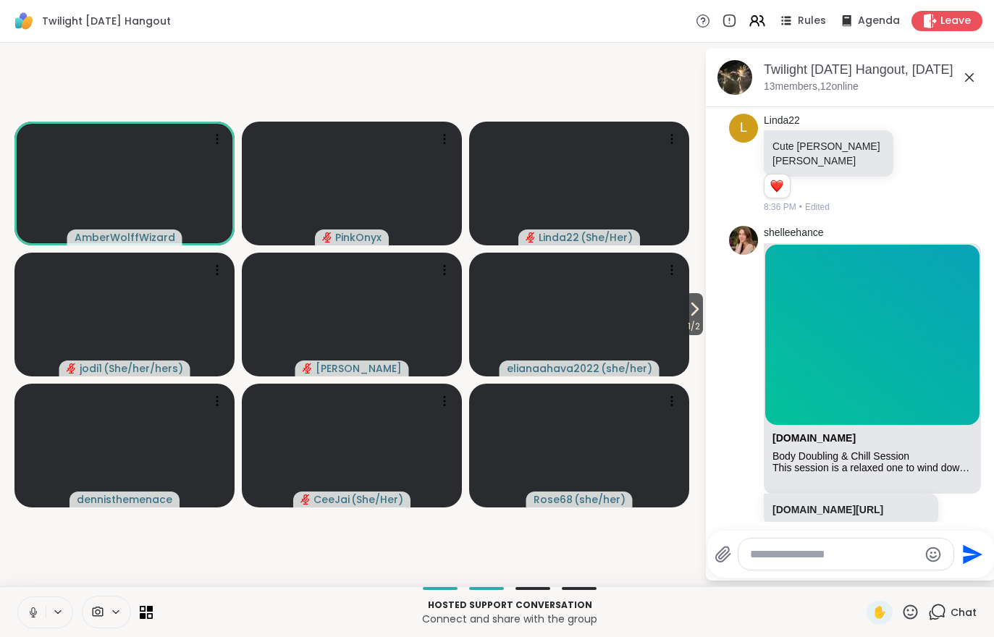
click at [701, 313] on button "1 / 2" at bounding box center [694, 314] width 18 height 42
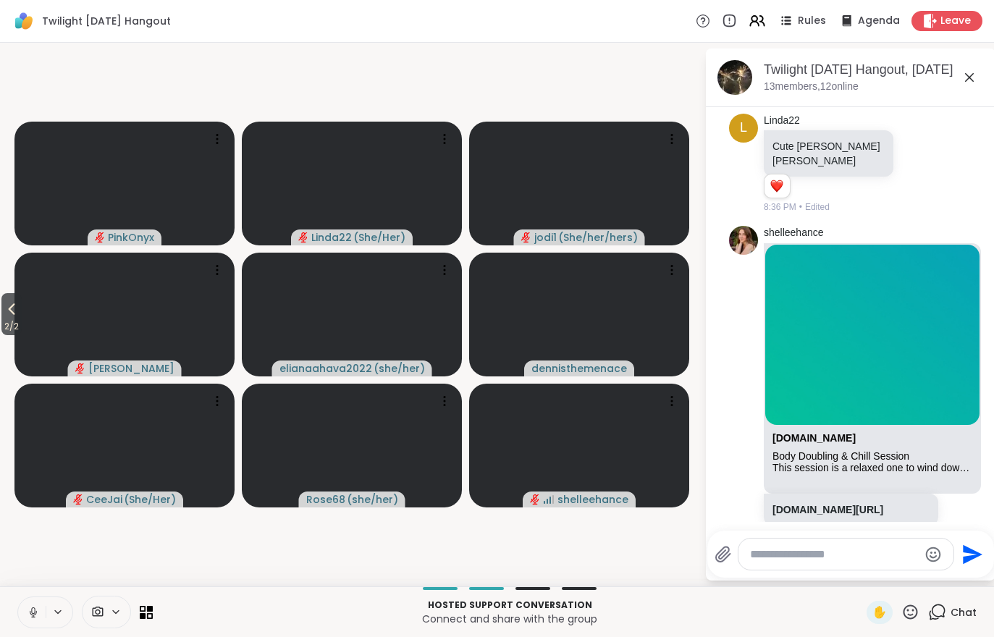
click at [5, 319] on span "2 / 2" at bounding box center [11, 326] width 20 height 17
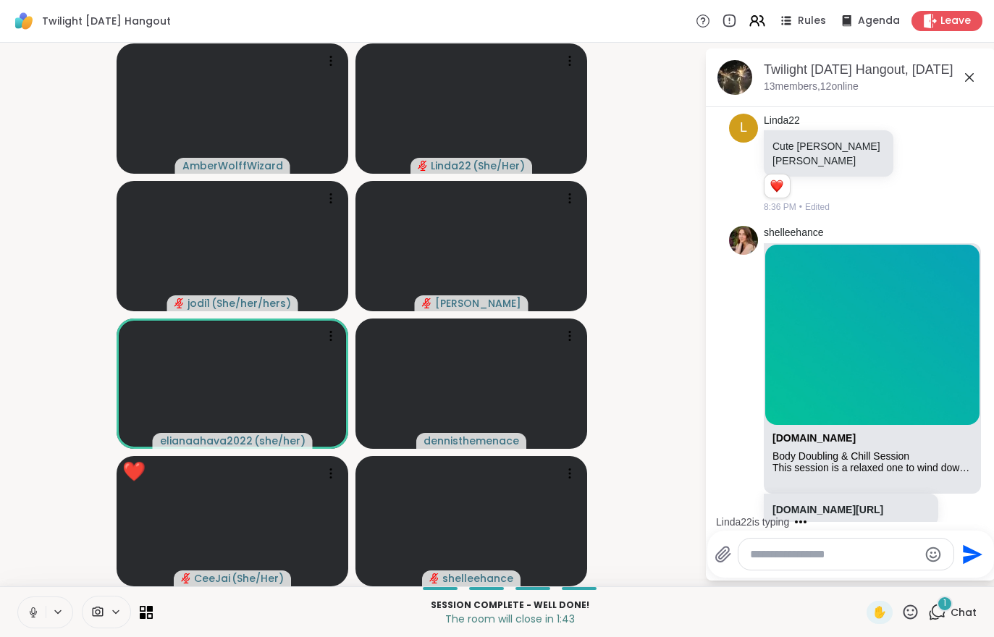
scroll to position [1327, 0]
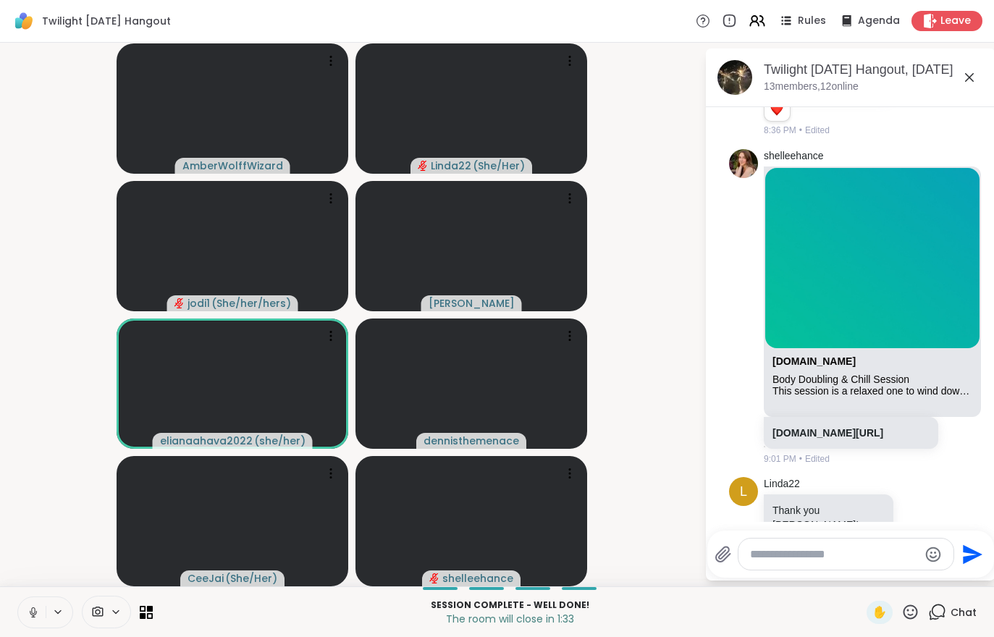
click at [934, 24] on icon at bounding box center [930, 21] width 14 height 14
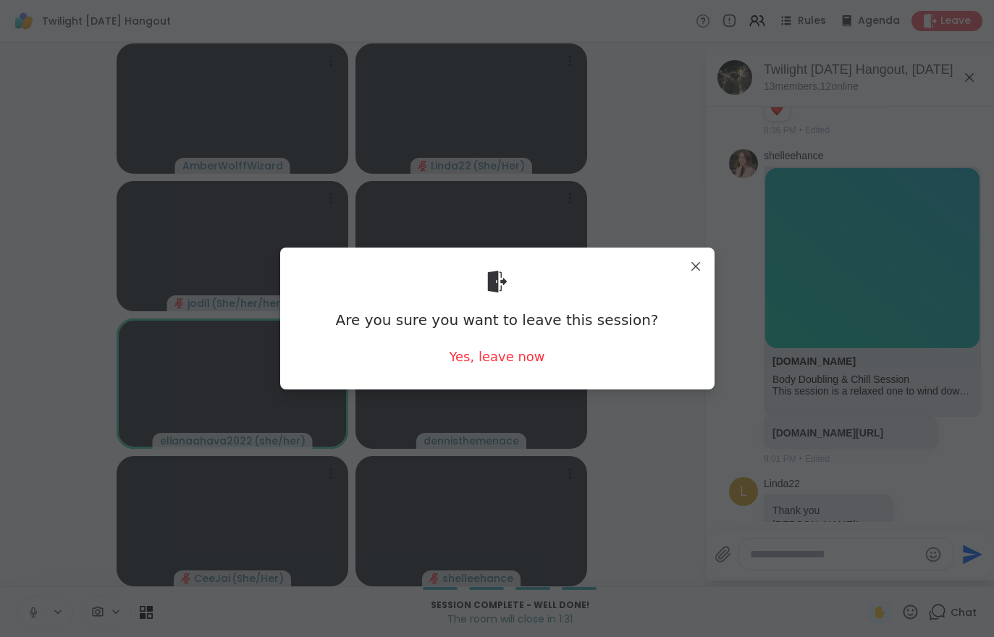
click at [502, 350] on div "Yes, leave now" at bounding box center [497, 356] width 96 height 18
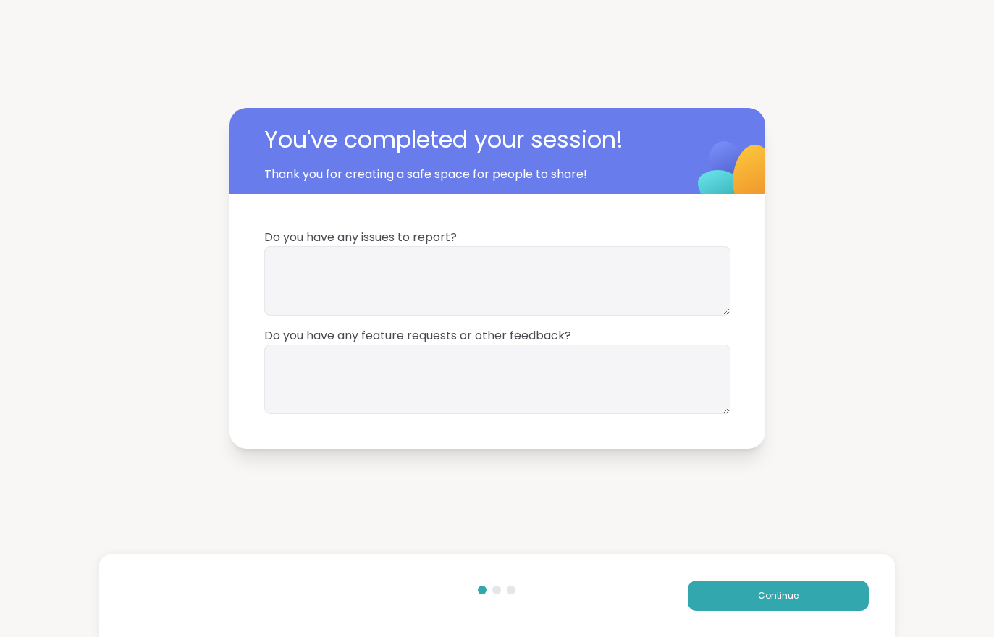
click at [773, 599] on span "Continue" at bounding box center [778, 595] width 41 height 13
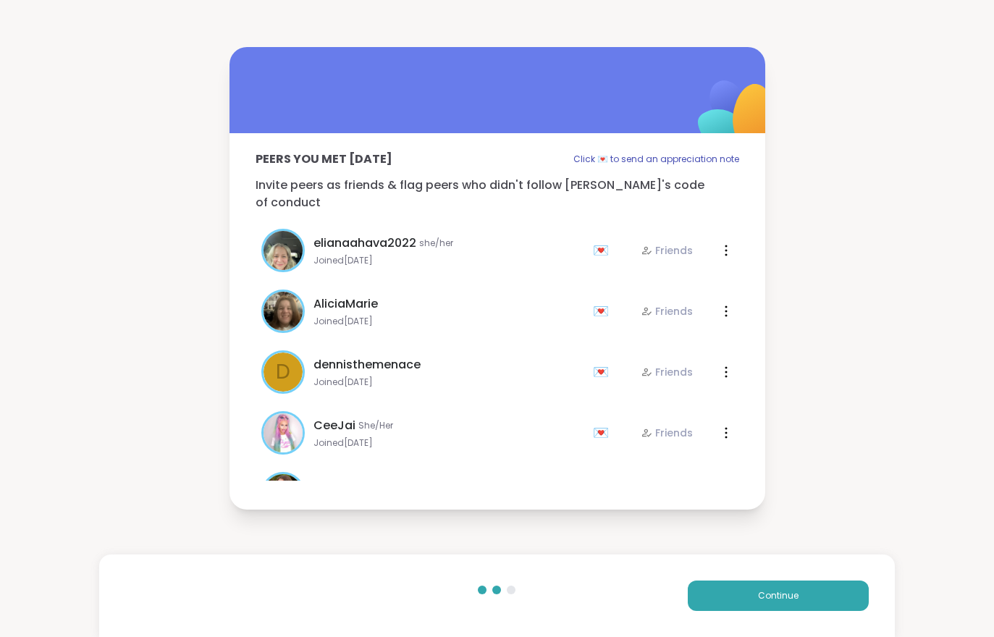
click at [773, 599] on span "Continue" at bounding box center [778, 595] width 41 height 13
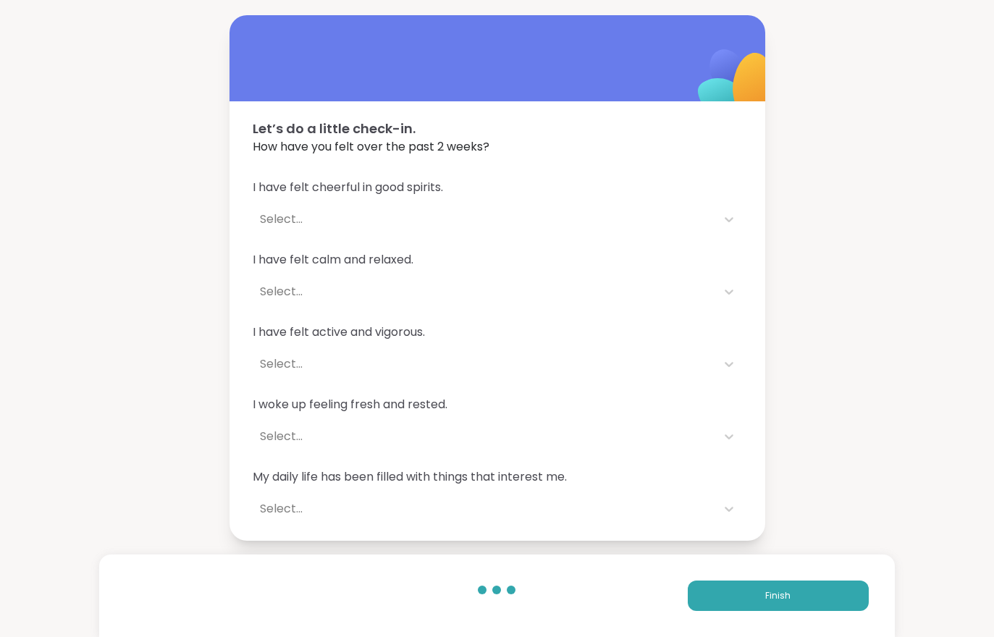
click at [783, 594] on span "Finish" at bounding box center [777, 595] width 25 height 13
